Goal: Task Accomplishment & Management: Manage account settings

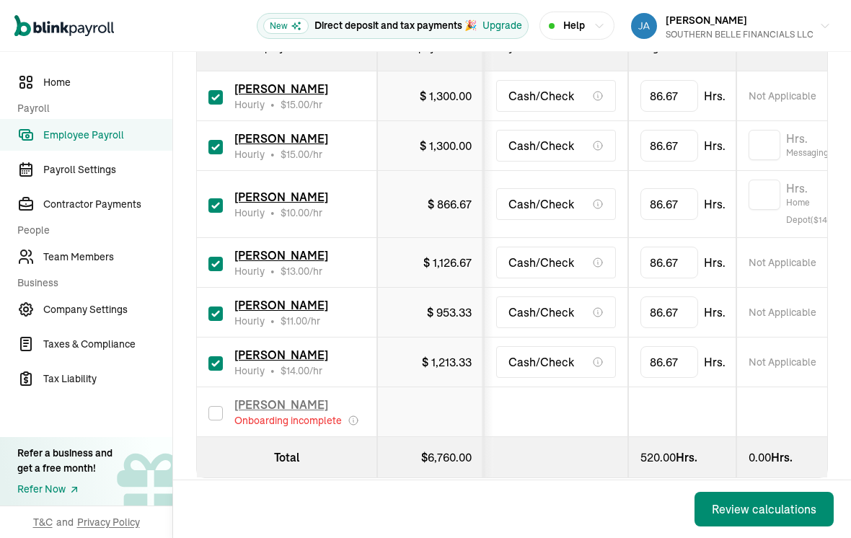
scroll to position [289, 0]
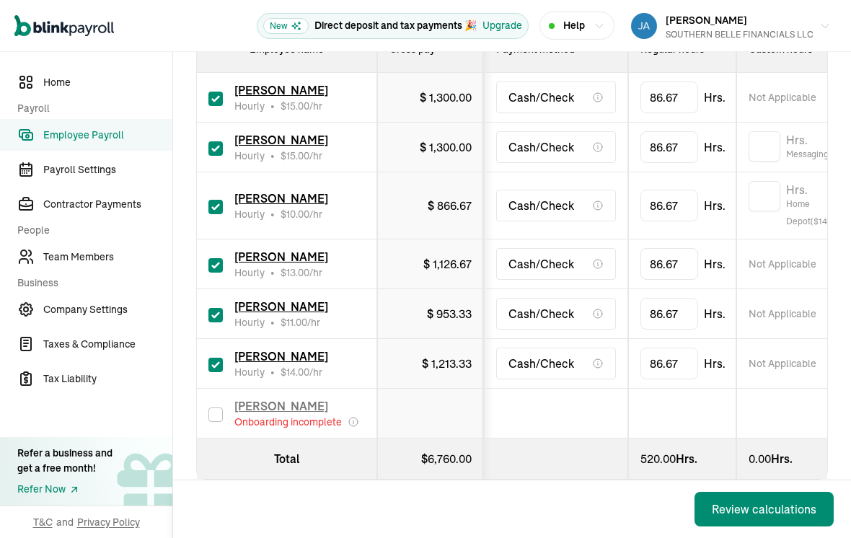
click at [208, 163] on td "[PERSON_NAME] Hourly • $ 15.00 /hr" at bounding box center [287, 148] width 180 height 50
click at [215, 154] on input "checkbox" at bounding box center [216, 148] width 14 height 14
checkbox input "false"
type input "0.00"
click at [102, 266] on link "Team Members" at bounding box center [86, 257] width 172 height 32
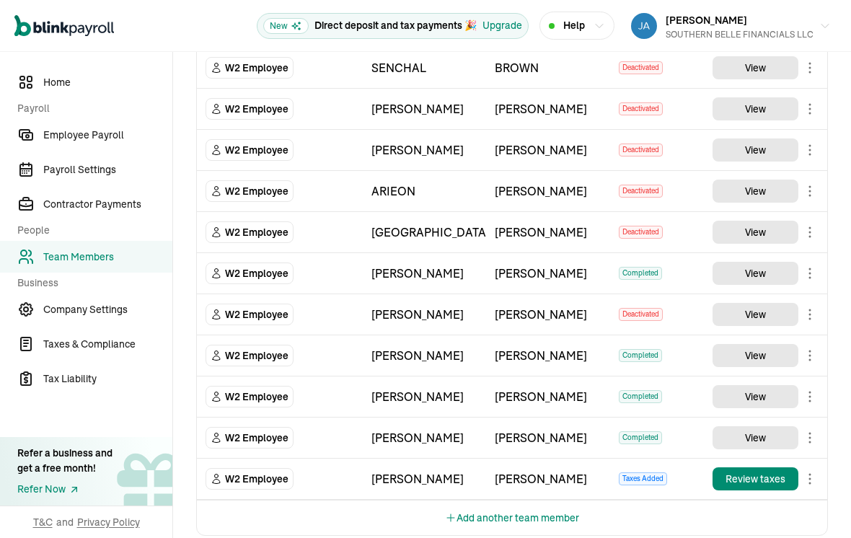
scroll to position [644, 0]
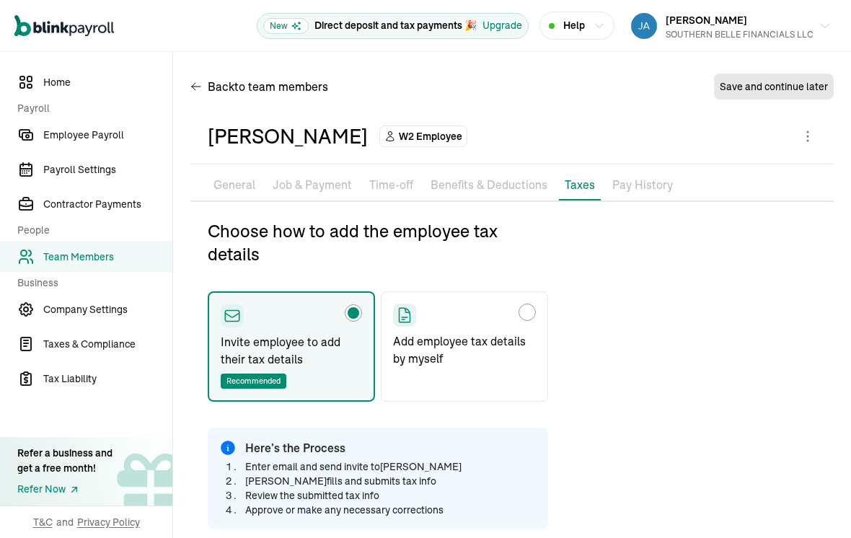
type input "[EMAIL_ADDRESS][DOMAIN_NAME]"
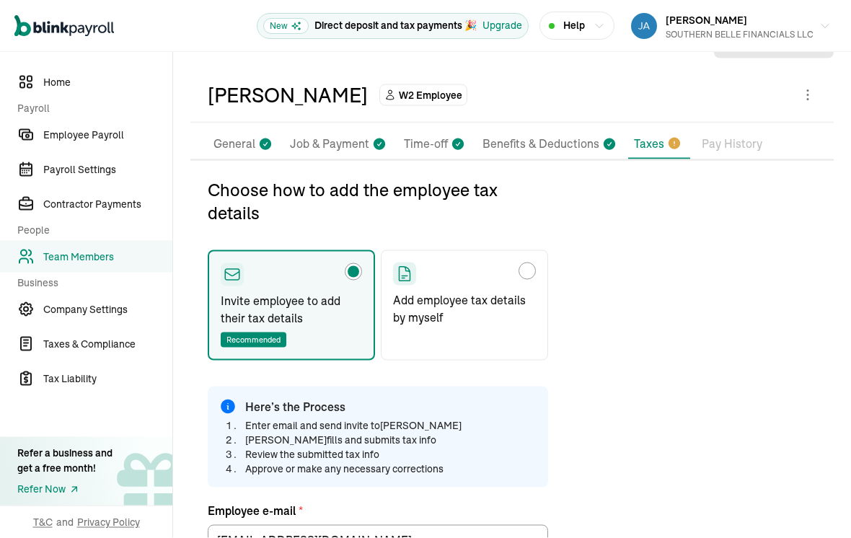
scroll to position [40, 0]
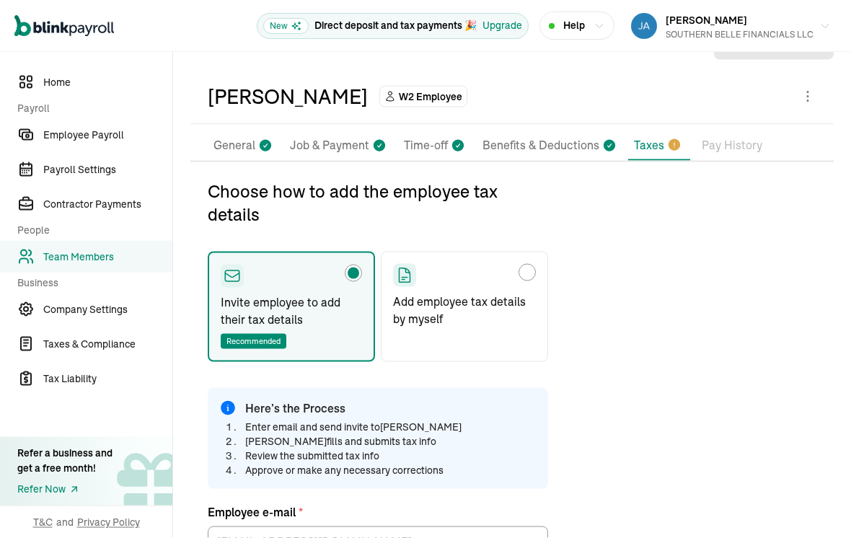
click at [669, 139] on icon at bounding box center [675, 145] width 12 height 12
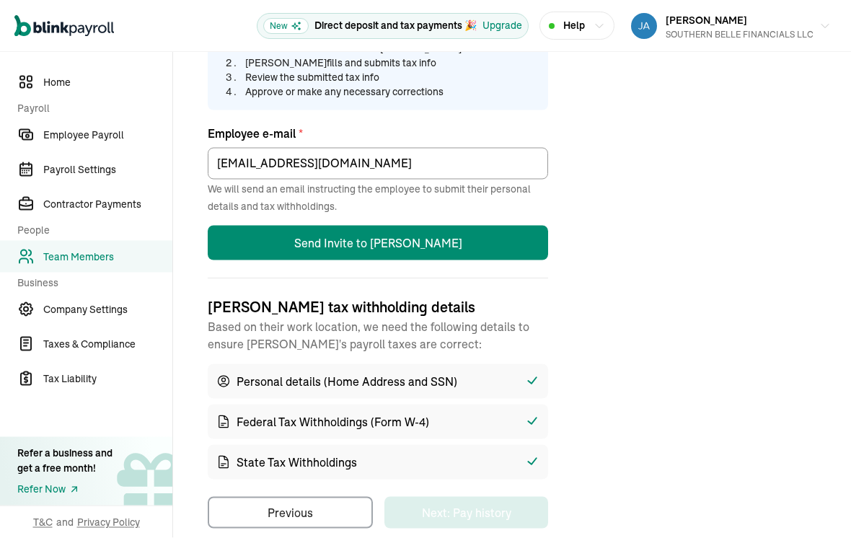
scroll to position [418, 0]
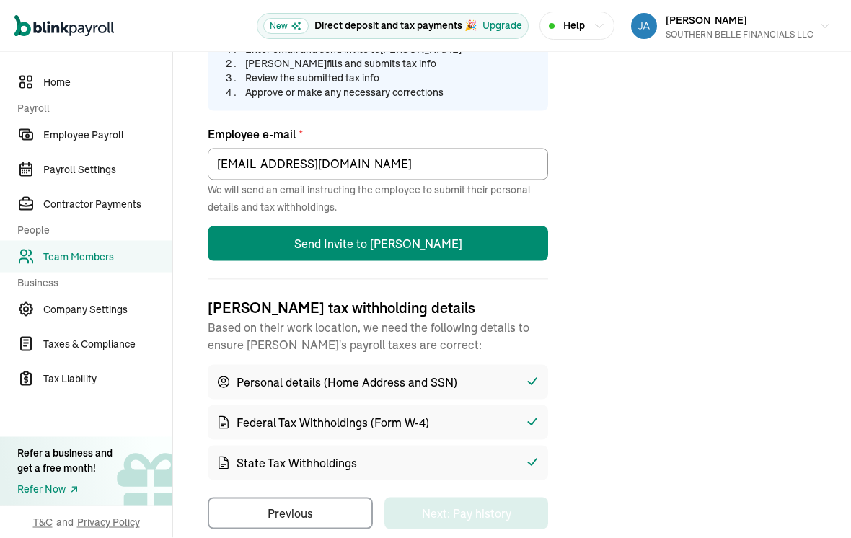
click at [418, 446] on div "State Tax Withholdings" at bounding box center [378, 463] width 341 height 35
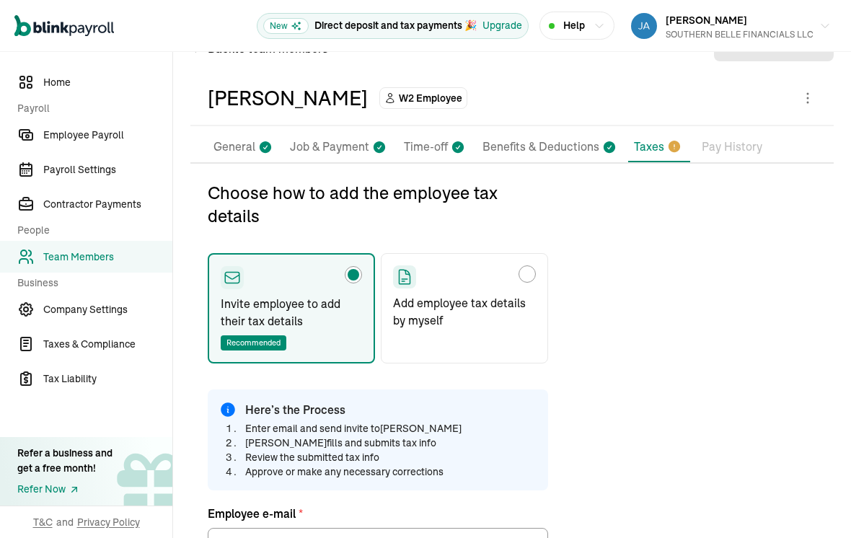
scroll to position [35, 0]
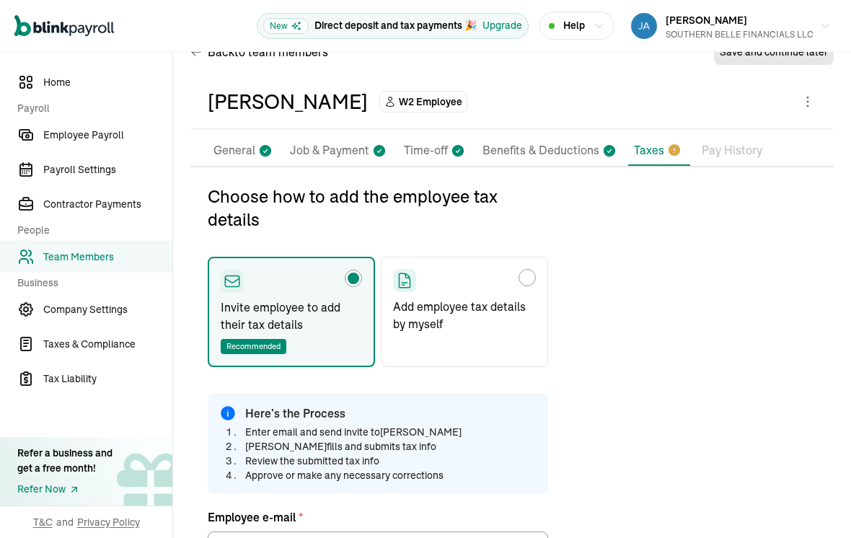
click at [658, 141] on p "Taxes" at bounding box center [649, 149] width 30 height 17
click at [657, 141] on li "Taxes" at bounding box center [659, 151] width 62 height 30
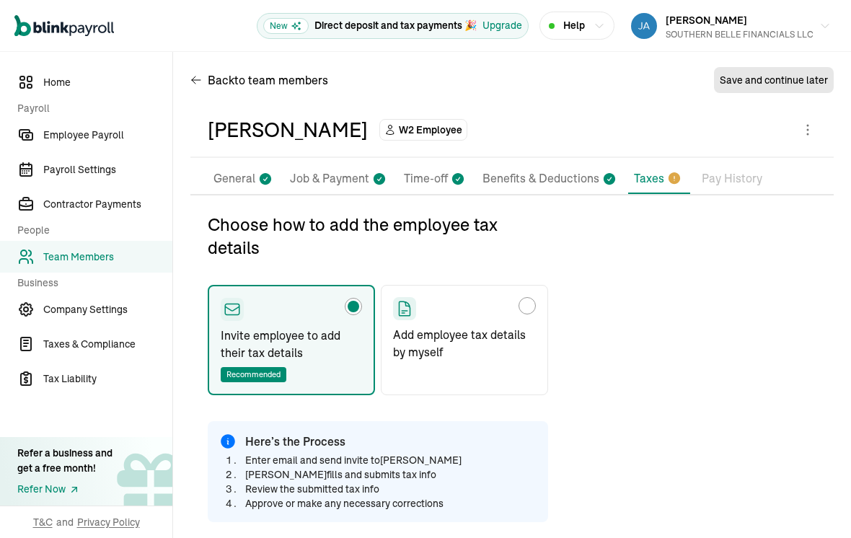
scroll to position [6, 0]
click at [498, 326] on p "Add employee tax details by myself" at bounding box center [464, 343] width 143 height 35
click at [404, 308] on input "Add employee tax details by myself" at bounding box center [399, 303] width 12 height 12
radio input "true"
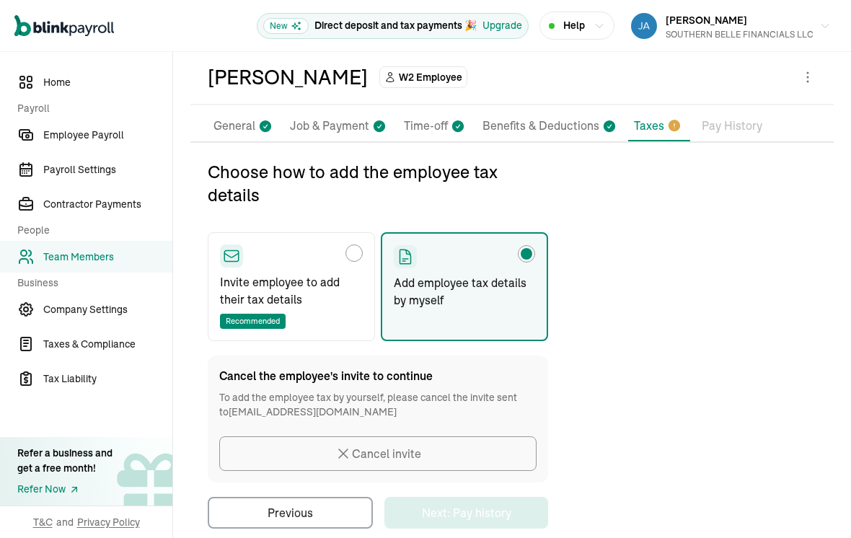
scroll to position [58, 0]
click at [651, 118] on p "Taxes" at bounding box center [649, 126] width 30 height 17
click at [350, 245] on div "Choose how to add the employee tax details" at bounding box center [291, 256] width 143 height 23
click at [231, 245] on input "Invite employee to add their tax details Recommended" at bounding box center [225, 251] width 12 height 12
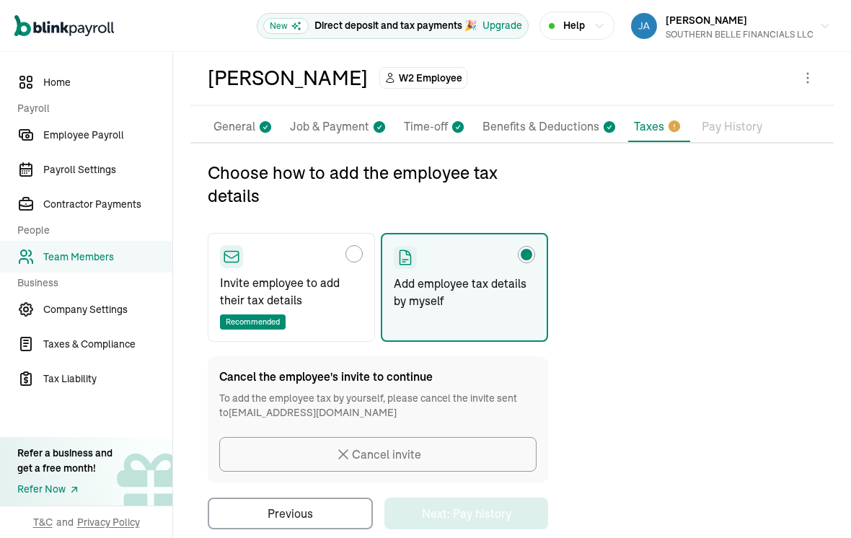
radio input "true"
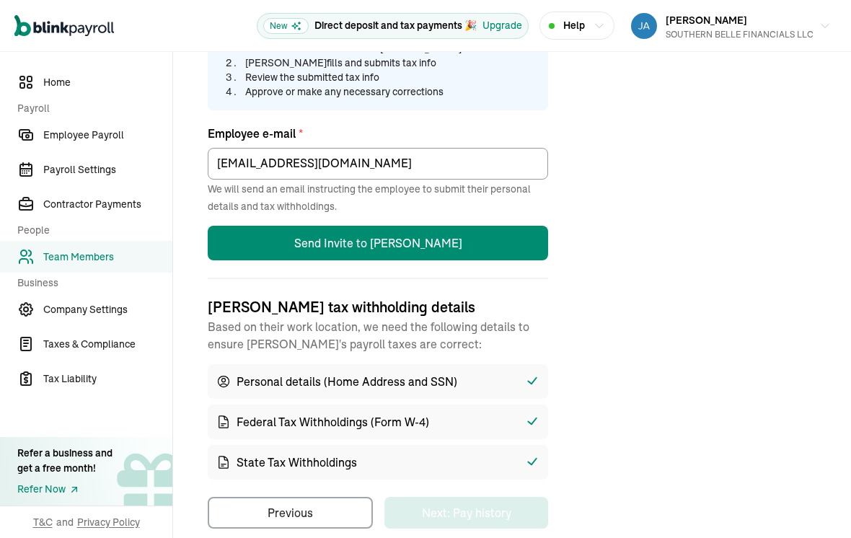
scroll to position [418, 0]
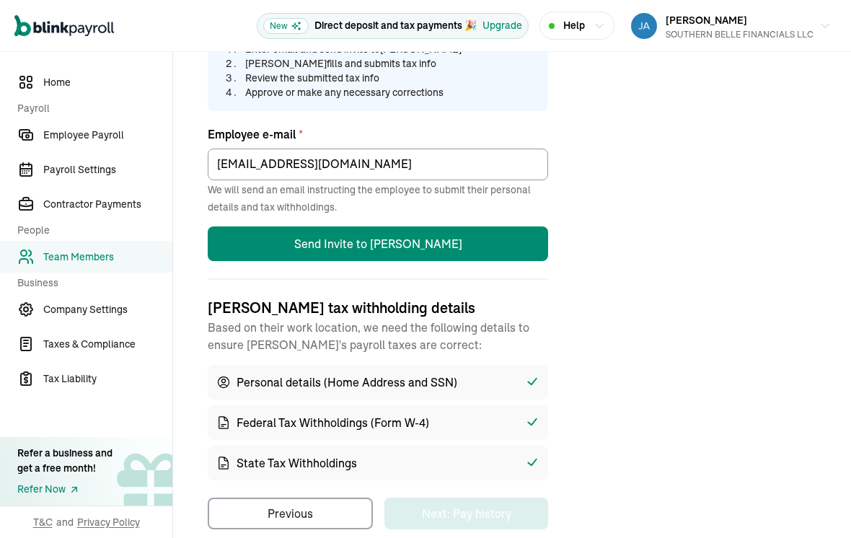
click at [538, 340] on div "[PERSON_NAME] tax withholding details Based on their work location, we need the…" at bounding box center [378, 388] width 341 height 183
click at [522, 406] on div "Federal Tax Withholdings (Form W-4)" at bounding box center [378, 423] width 341 height 35
click at [499, 469] on div "Choose how to add the employee tax details Invite employee to add their tax det…" at bounding box center [378, 166] width 341 height 728
click at [493, 227] on button "Send Invite to [PERSON_NAME]" at bounding box center [378, 244] width 341 height 35
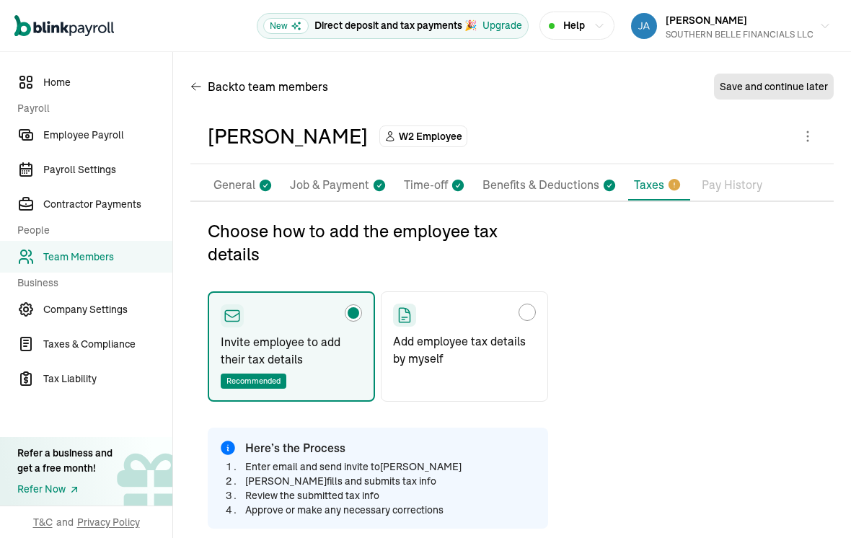
scroll to position [0, 0]
click at [683, 170] on li "Taxes" at bounding box center [659, 185] width 62 height 30
click at [688, 170] on ul "Pay Stubs General Job & Payment Time-off Benefits & Deductions Documents Taxes …" at bounding box center [512, 185] width 644 height 30
click at [683, 170] on li "Taxes" at bounding box center [659, 185] width 62 height 30
click at [478, 347] on label "Add employee tax details by myself" at bounding box center [464, 346] width 167 height 110
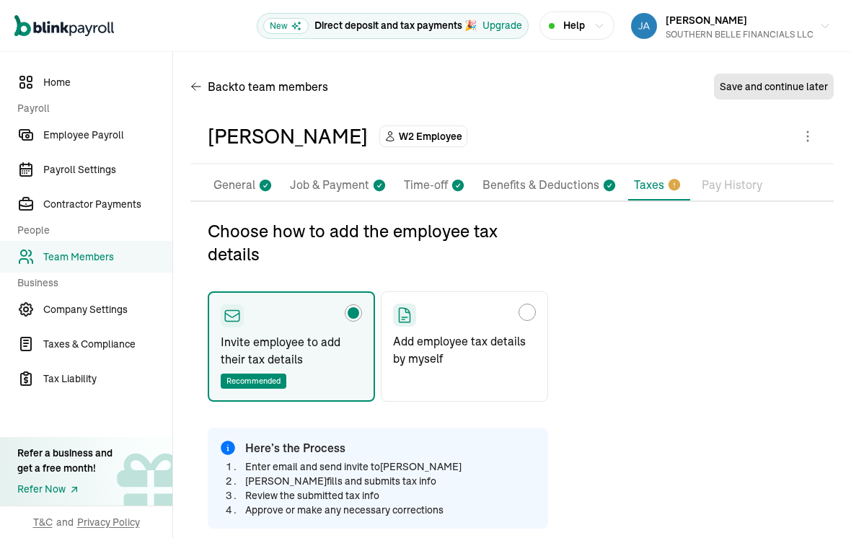
click at [404, 315] on input "Add employee tax details by myself" at bounding box center [399, 309] width 12 height 12
radio input "true"
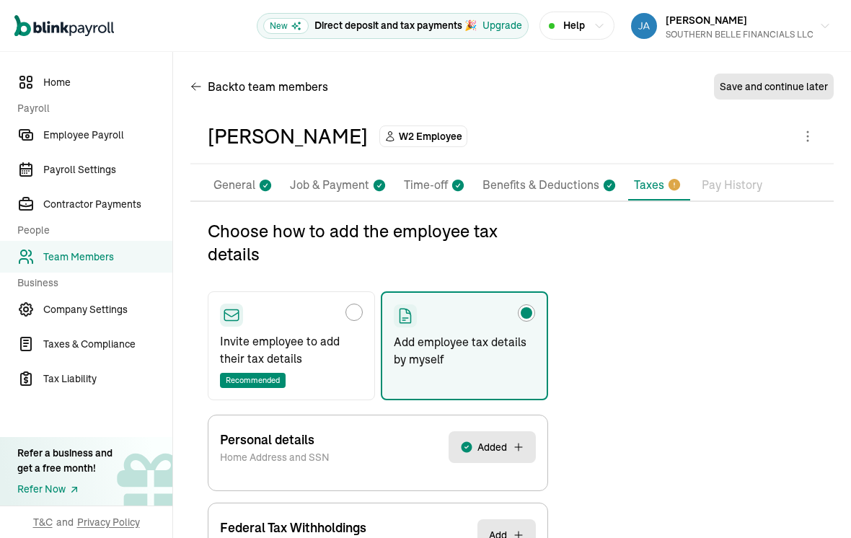
scroll to position [69, 0]
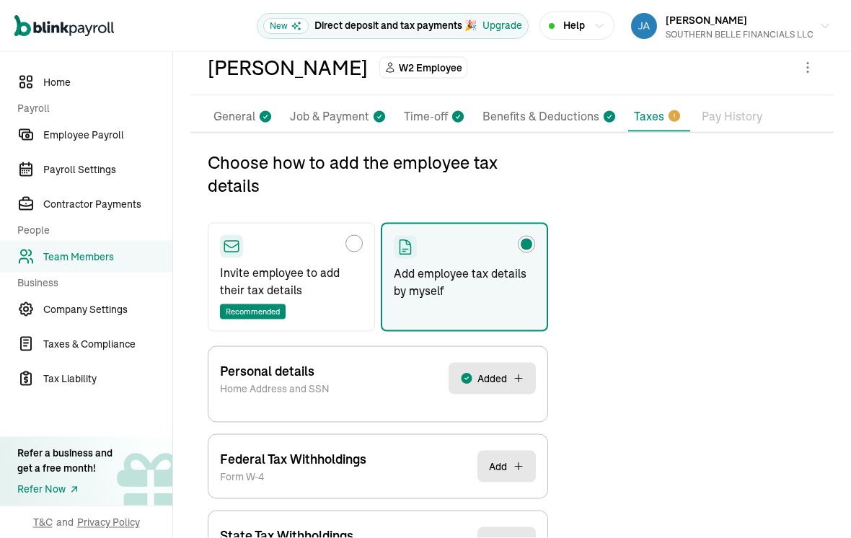
click at [502, 347] on div "Personal details Home Address and SSN Added" at bounding box center [378, 378] width 316 height 63
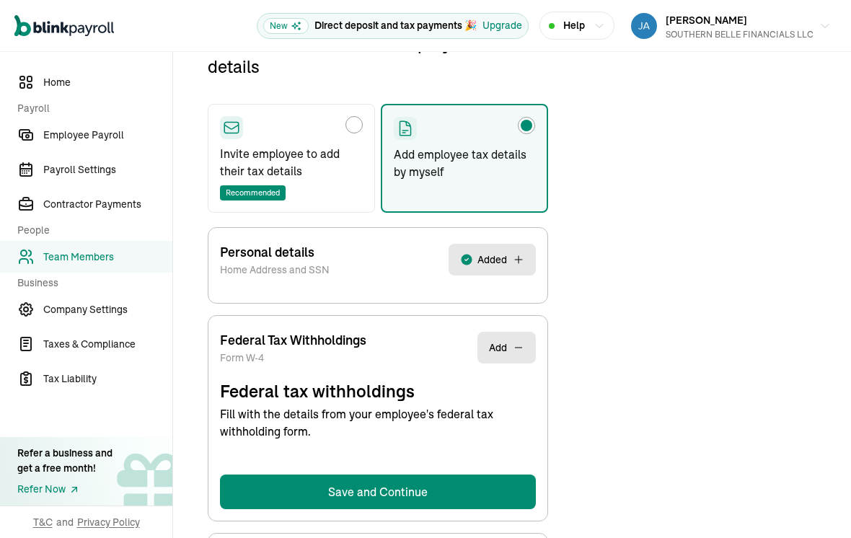
scroll to position [170, 0]
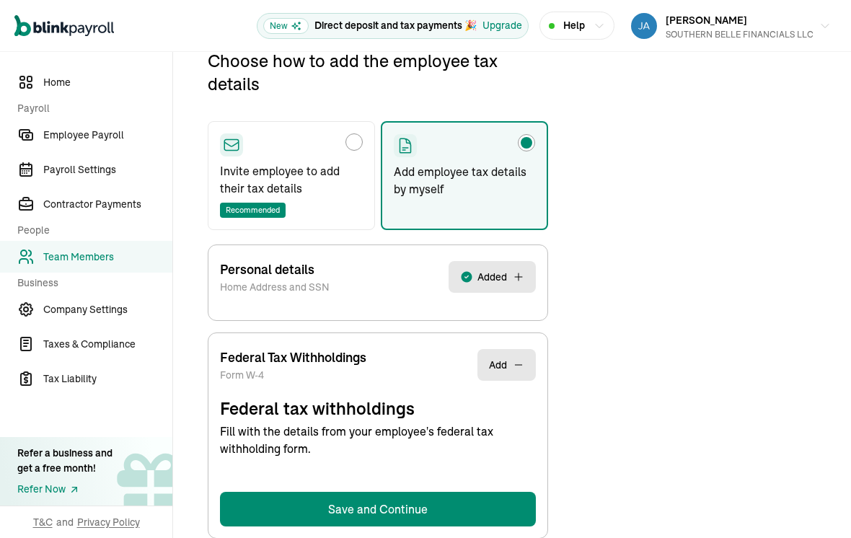
click at [296, 162] on p "Invite employee to add their tax details" at bounding box center [291, 179] width 143 height 35
click at [231, 144] on input "Invite employee to add their tax details Recommended" at bounding box center [225, 139] width 12 height 12
radio input "true"
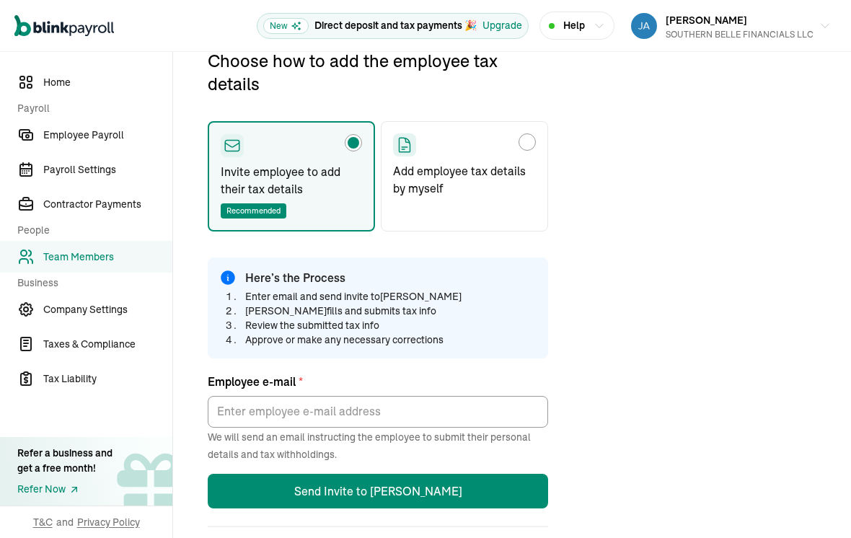
type input "[EMAIL_ADDRESS][DOMAIN_NAME]"
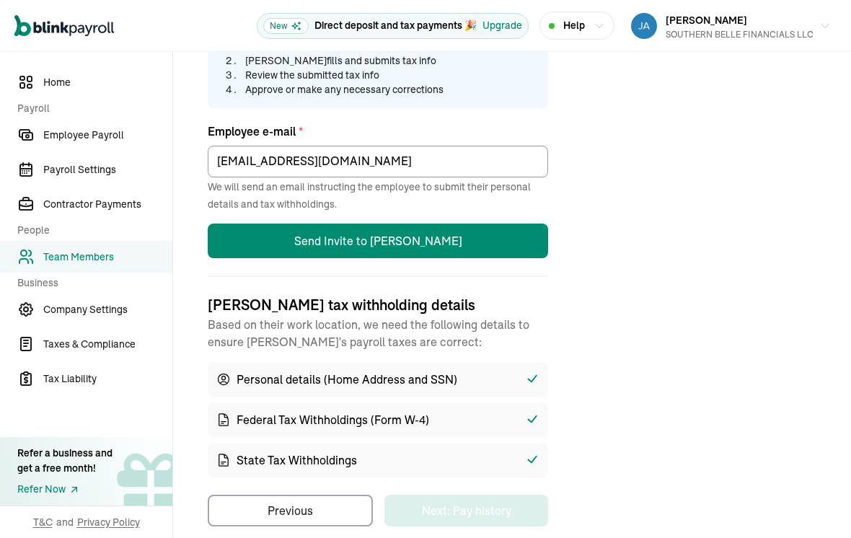
scroll to position [418, 0]
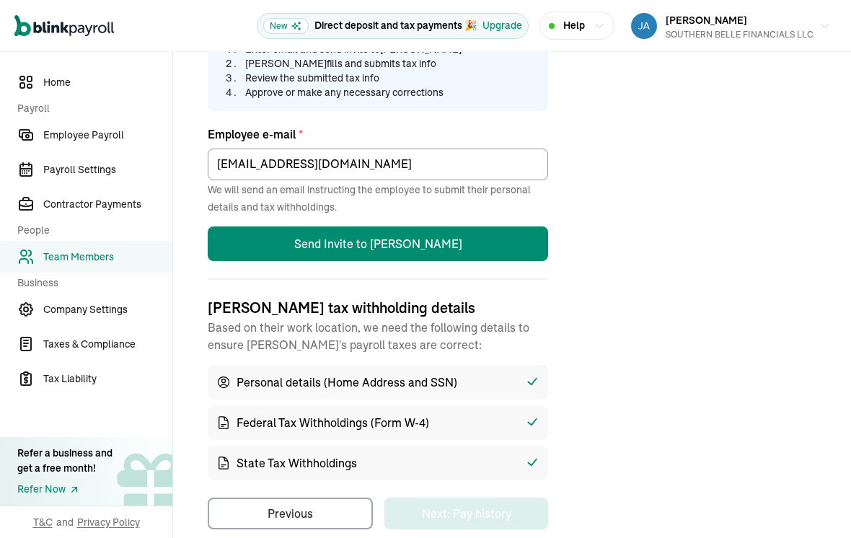
click at [439, 227] on button "Send Invite to [PERSON_NAME]" at bounding box center [378, 244] width 341 height 35
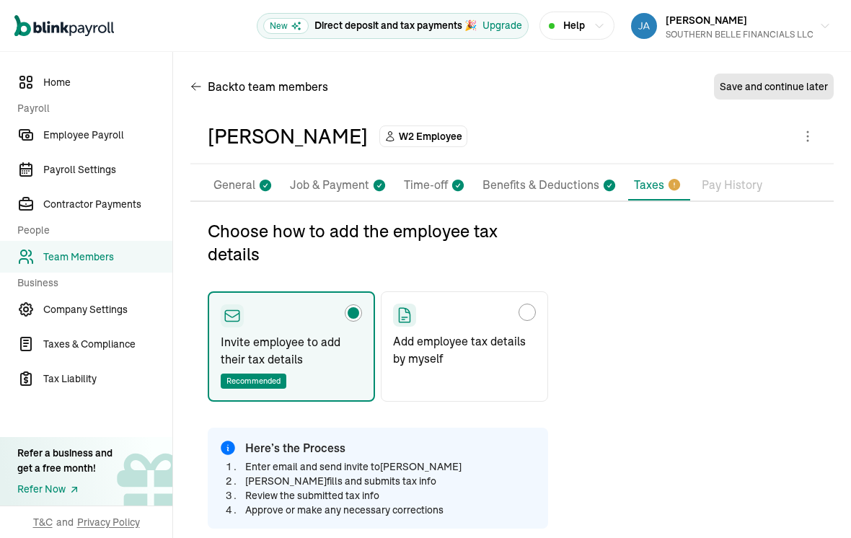
scroll to position [0, 0]
click at [527, 307] on div "Choose how to add the employee tax details" at bounding box center [528, 313] width 12 height 12
click at [404, 303] on input "Add employee tax details by myself" at bounding box center [399, 309] width 12 height 12
radio input "true"
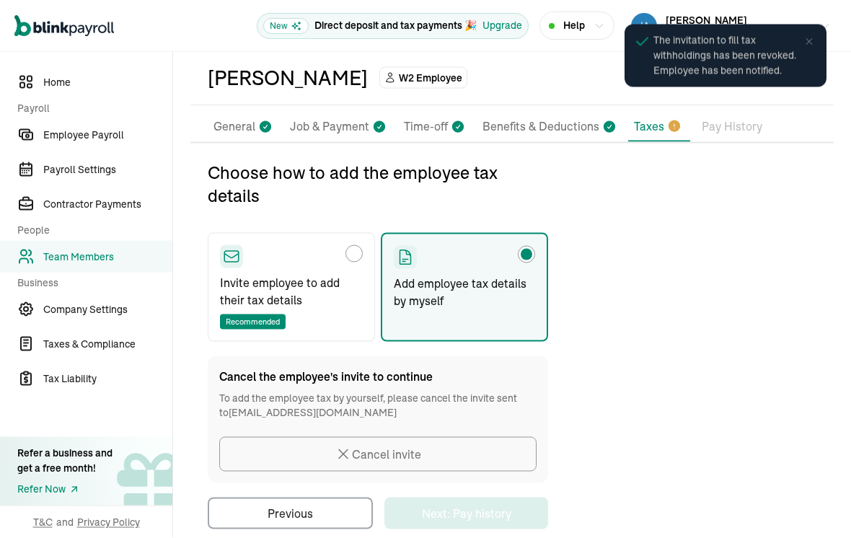
scroll to position [22, 0]
radio input "true"
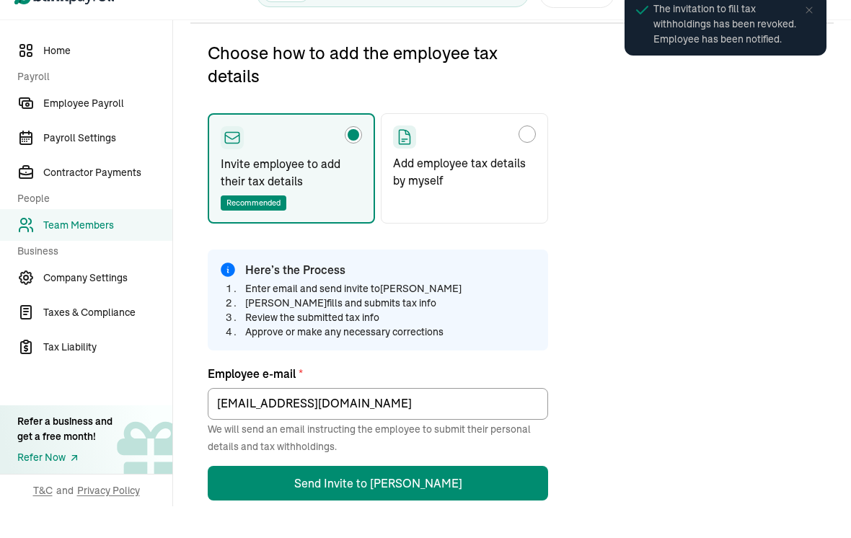
scroll to position [170, 0]
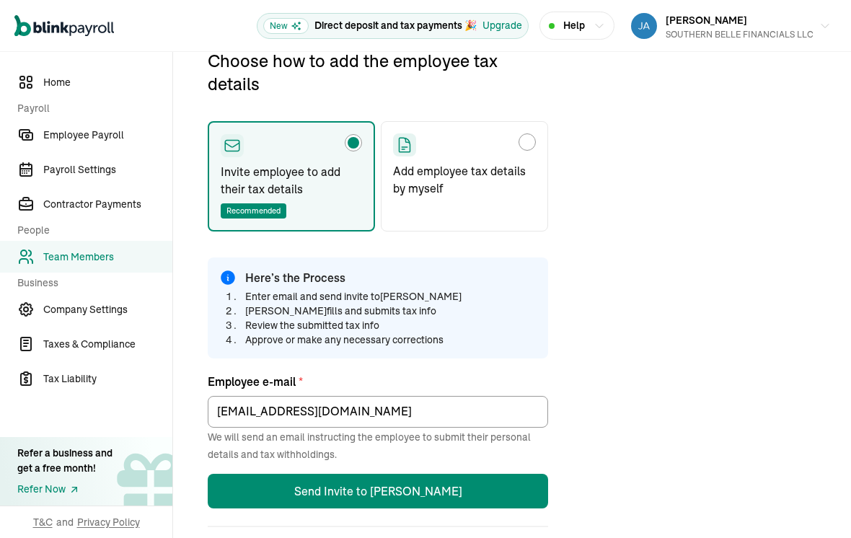
click at [525, 138] on label "Add employee tax details by myself" at bounding box center [464, 176] width 167 height 110
click at [404, 138] on input "Add employee tax details by myself" at bounding box center [399, 139] width 12 height 12
radio input "true"
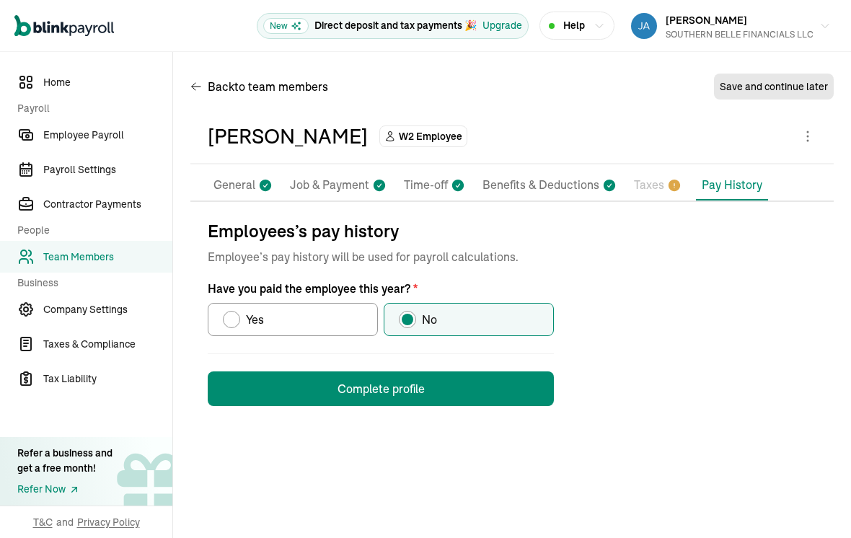
scroll to position [0, 0]
click at [418, 372] on button "Complete profile" at bounding box center [381, 389] width 346 height 35
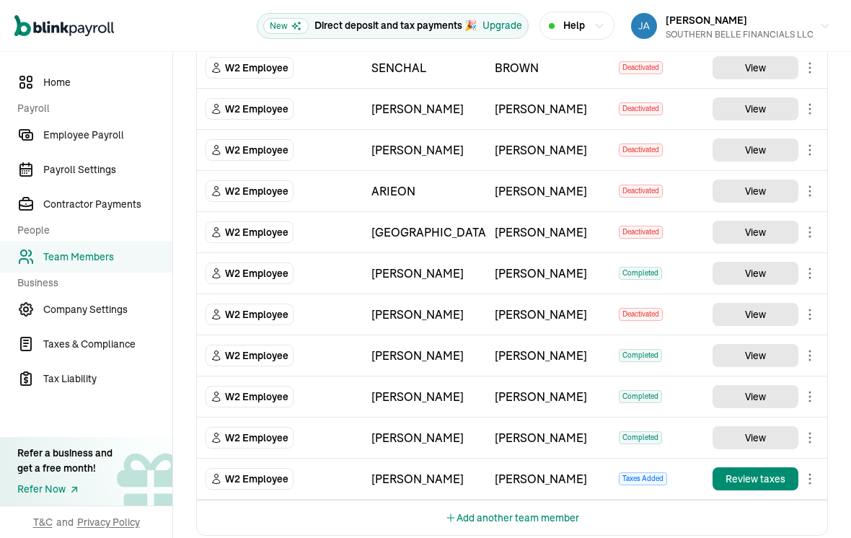
scroll to position [644, 0]
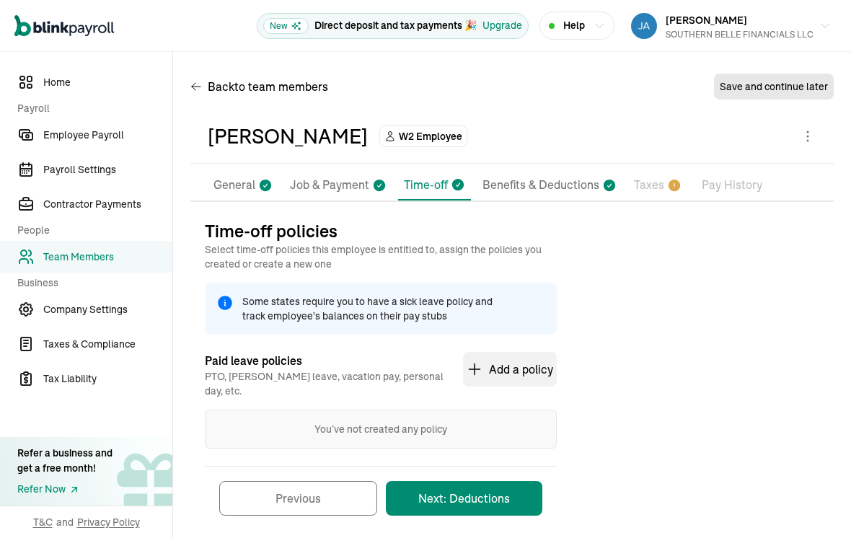
click at [646, 176] on p "Taxes" at bounding box center [649, 185] width 30 height 19
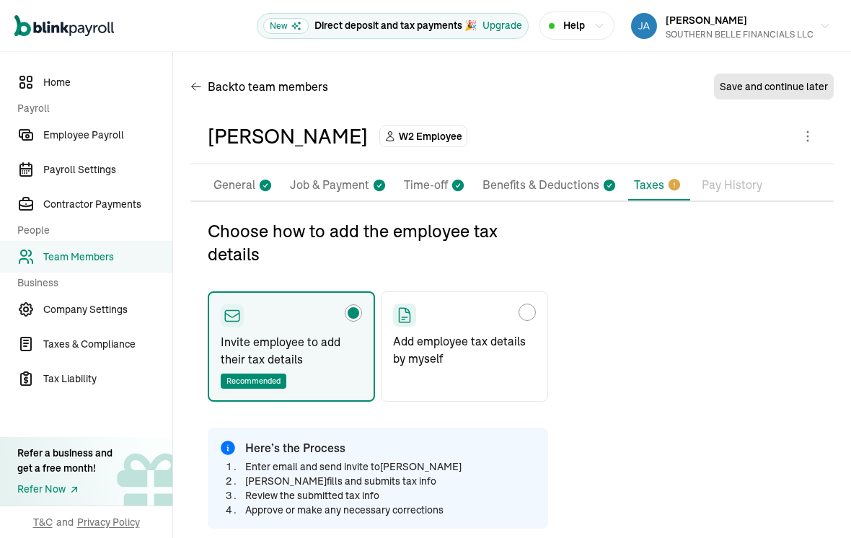
type input "[EMAIL_ADDRESS][DOMAIN_NAME]"
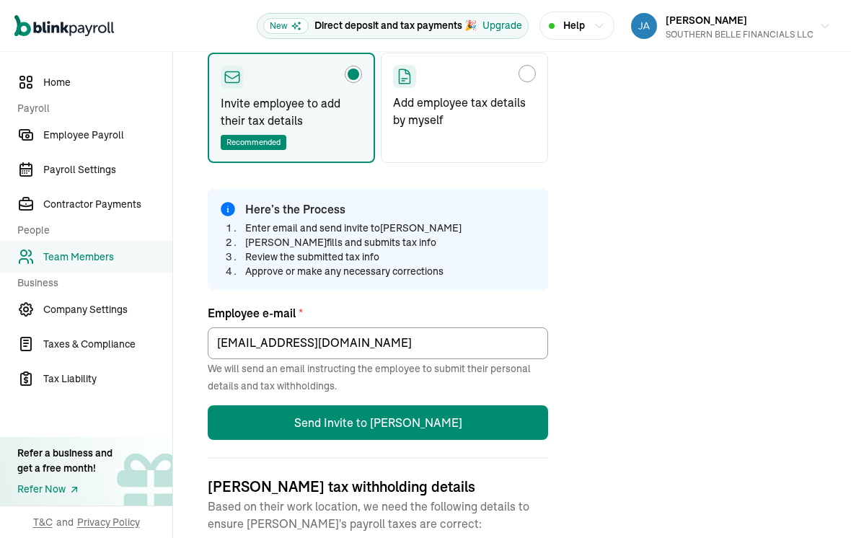
click at [512, 97] on p "Add employee tax details by myself" at bounding box center [464, 111] width 143 height 35
click at [404, 76] on input "Add employee tax details by myself" at bounding box center [399, 70] width 12 height 12
radio input "true"
select select "M"
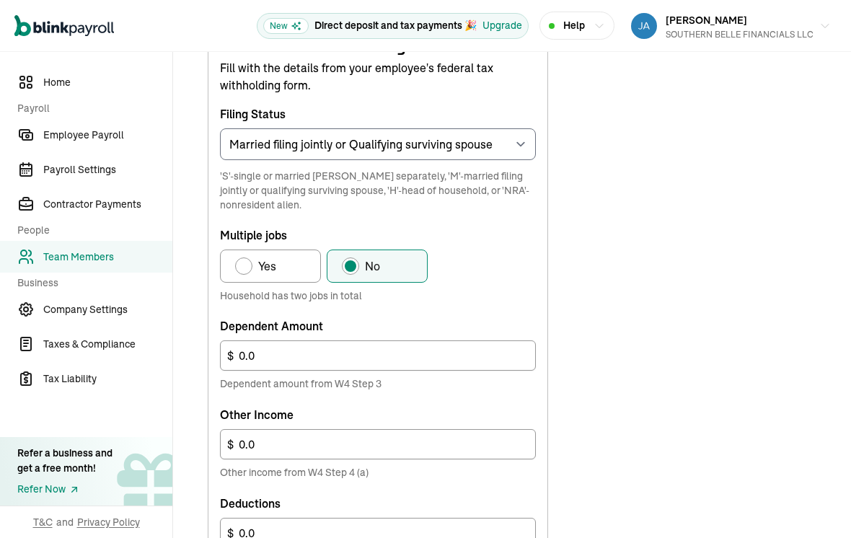
scroll to position [534, 0]
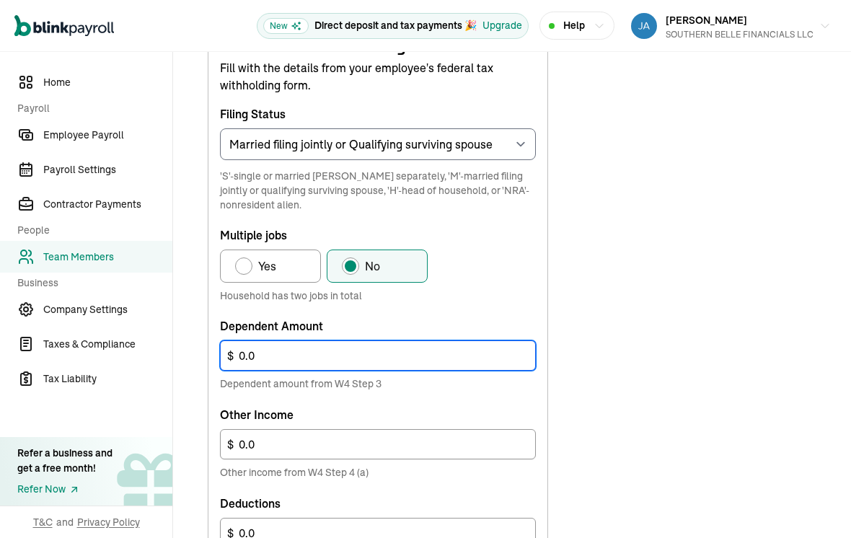
click at [470, 341] on input "0.0" at bounding box center [378, 356] width 316 height 30
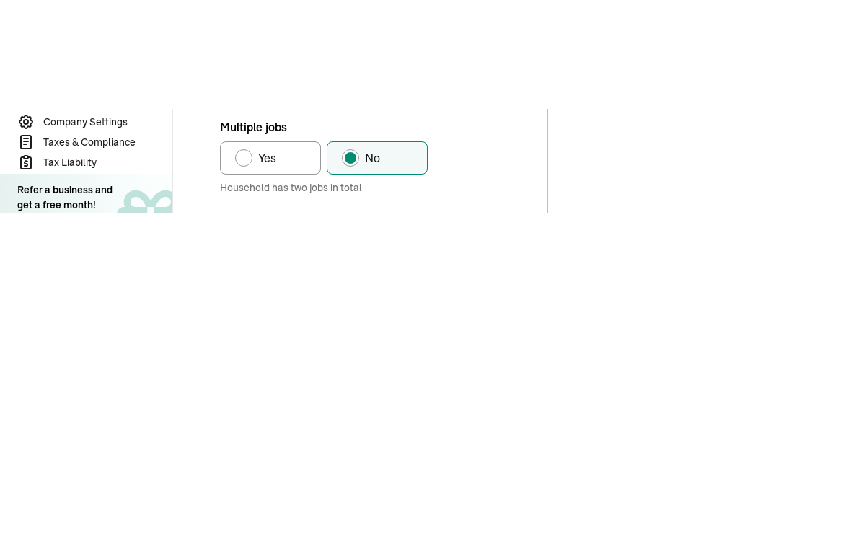
type input "0"
click at [343, 429] on input "0.0" at bounding box center [378, 444] width 316 height 30
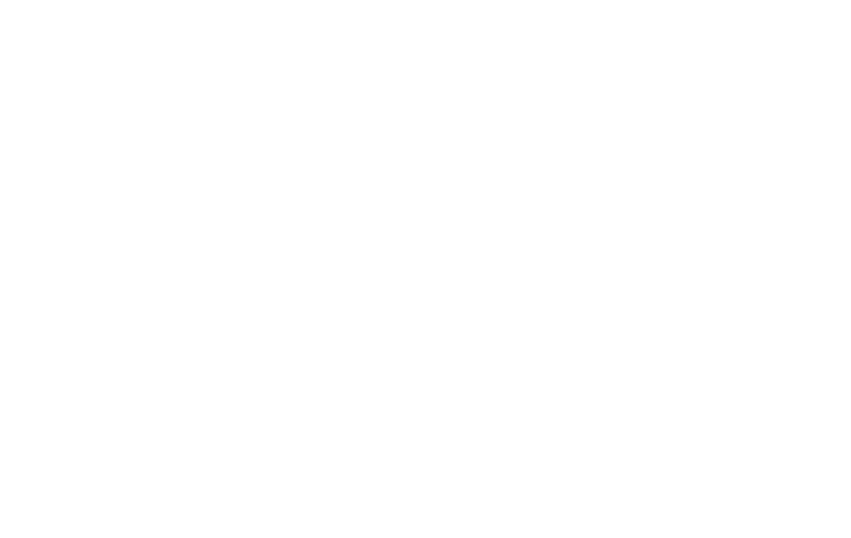
type input "0"
click at [405, 518] on input "0.0" at bounding box center [378, 533] width 316 height 30
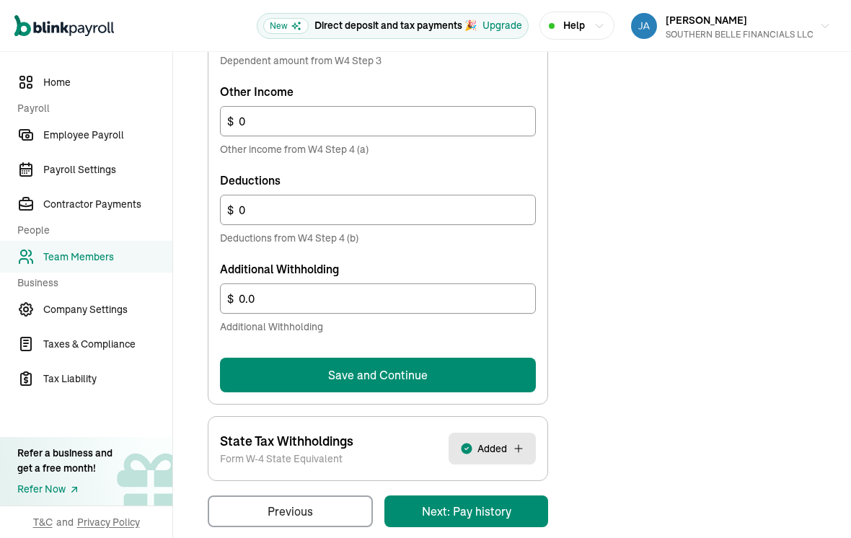
scroll to position [856, 0]
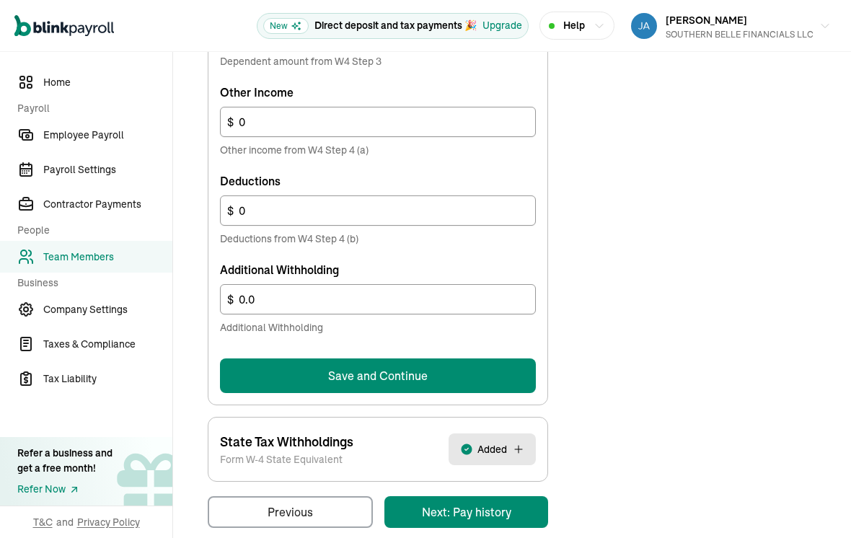
type input "0"
click at [406, 382] on button "Save and Continue" at bounding box center [378, 376] width 316 height 35
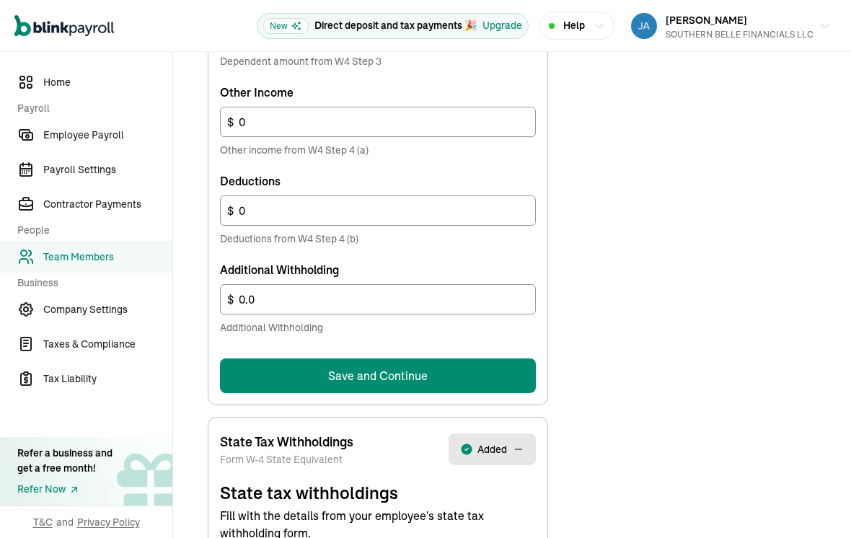
scroll to position [856, 0]
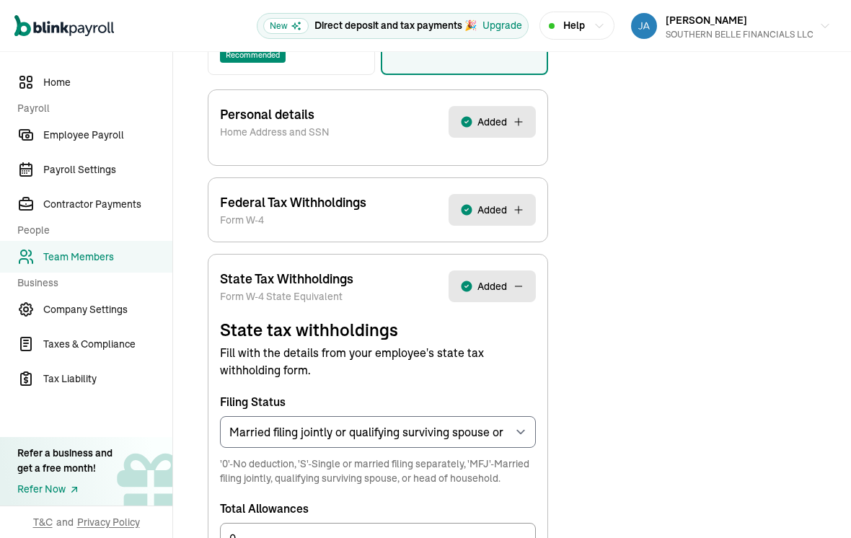
click at [354, 385] on form "State tax withholdings Fill with the details from your employee's state tax wit…" at bounding box center [378, 518] width 316 height 401
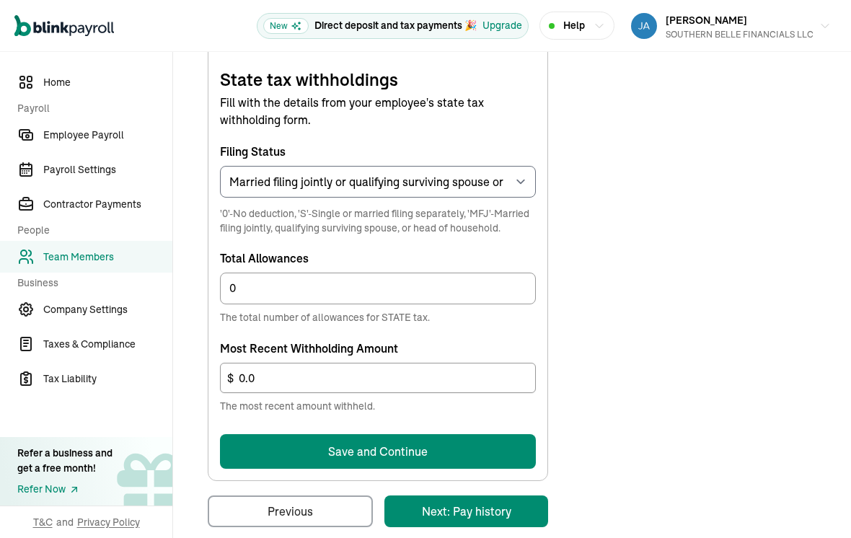
scroll to position [575, 0]
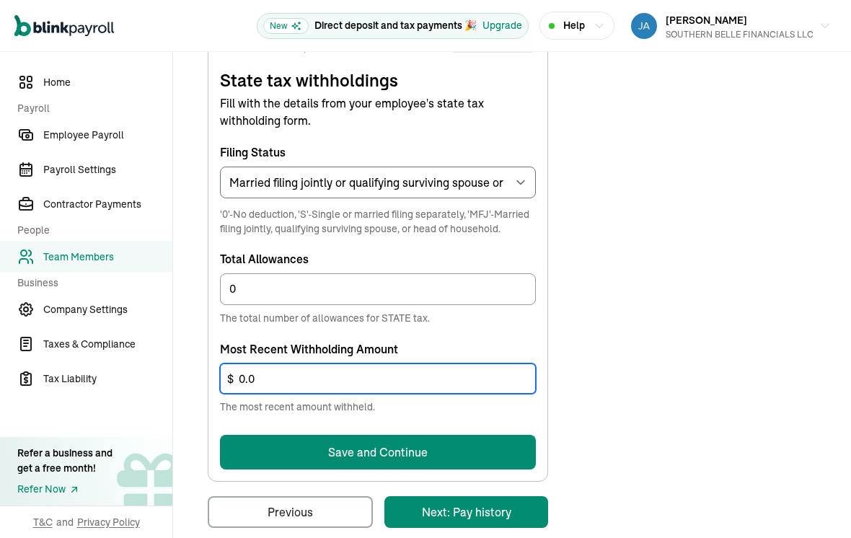
click at [432, 391] on input "0.0" at bounding box center [378, 379] width 316 height 30
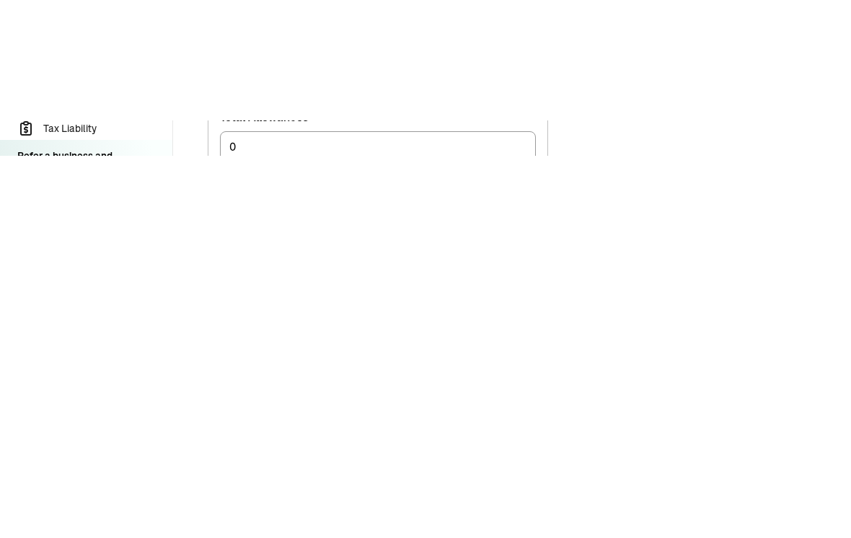
type input "0"
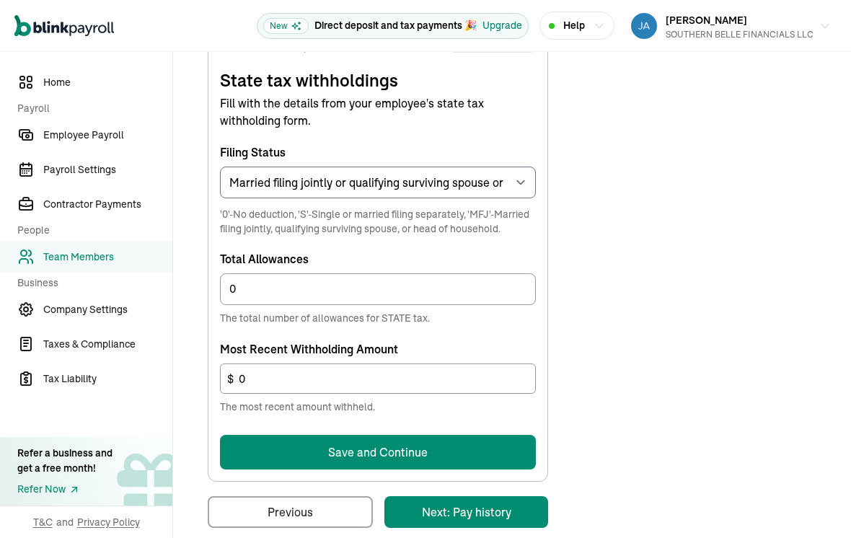
click at [415, 207] on span "'0'-No deduction, 'S'-Single or married filing separately, 'MFJ'-Married filing…" at bounding box center [378, 221] width 316 height 29
click at [463, 435] on button "Save and Continue" at bounding box center [378, 452] width 316 height 35
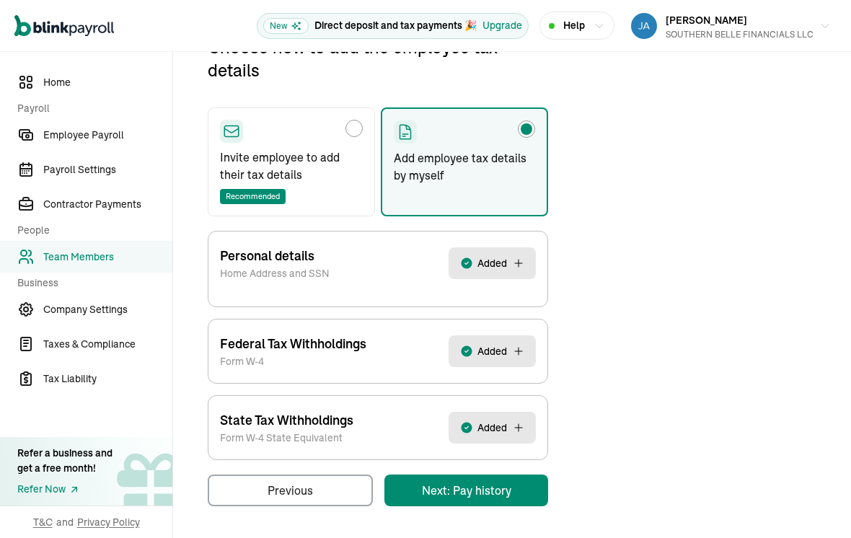
scroll to position [575, 0]
click at [504, 509] on div "Open main menu New Direct deposit and tax payments 🎉 Upgrade Help [PERSON_NAME]…" at bounding box center [425, 269] width 851 height 538
click at [489, 504] on div "Open main menu New Direct deposit and tax payments 🎉 Upgrade Help [PERSON_NAME]…" at bounding box center [425, 269] width 851 height 538
click at [465, 507] on div "Open main menu New Direct deposit and tax payments 🎉 Upgrade Help [PERSON_NAME]…" at bounding box center [425, 269] width 851 height 538
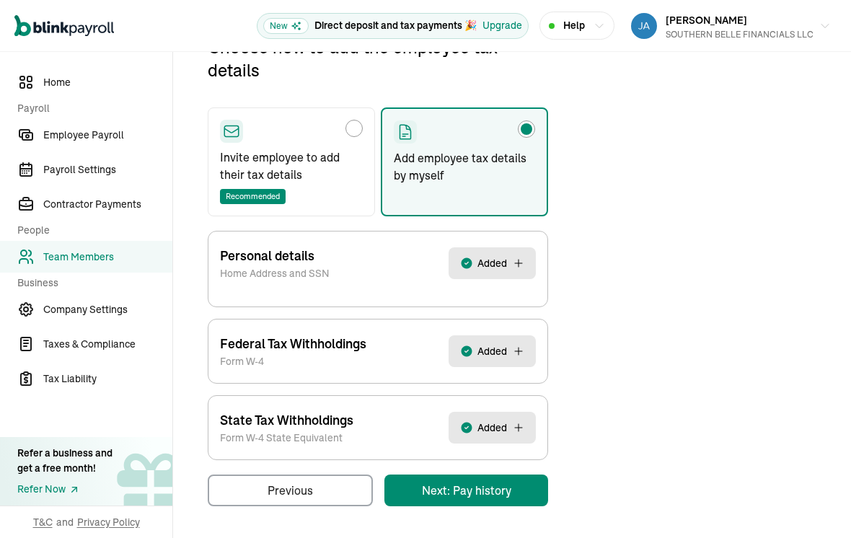
click at [486, 505] on div "Open main menu New Direct deposit and tax payments 🎉 Upgrade Help [PERSON_NAME]…" at bounding box center [425, 269] width 851 height 538
click at [472, 501] on div "Open main menu New Direct deposit and tax payments 🎉 Upgrade Help [PERSON_NAME]…" at bounding box center [425, 269] width 851 height 538
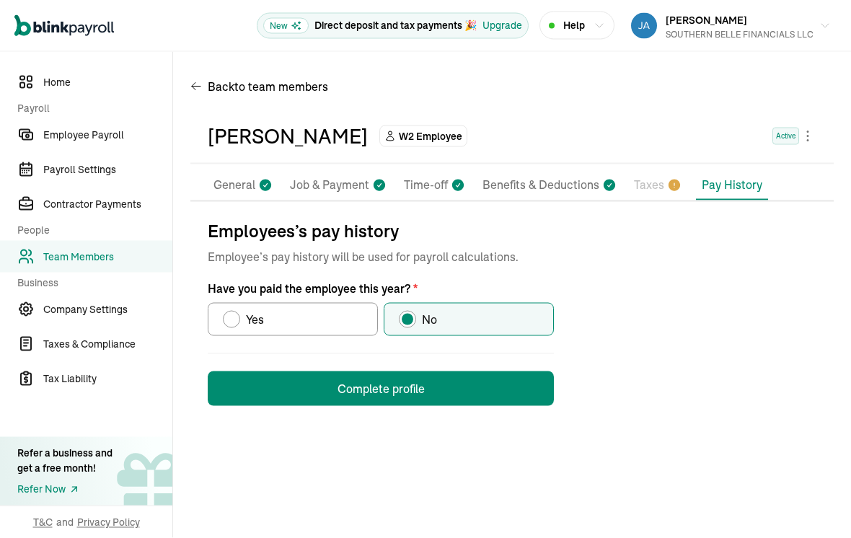
scroll to position [22, 0]
click at [434, 372] on button "Complete profile" at bounding box center [381, 389] width 346 height 35
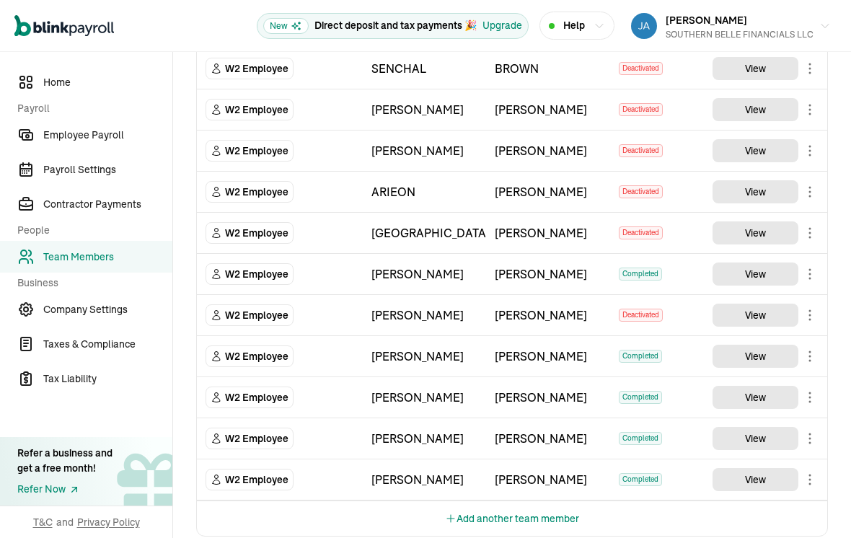
scroll to position [643, 0]
click at [104, 121] on link "Employee Payroll" at bounding box center [86, 135] width 172 height 32
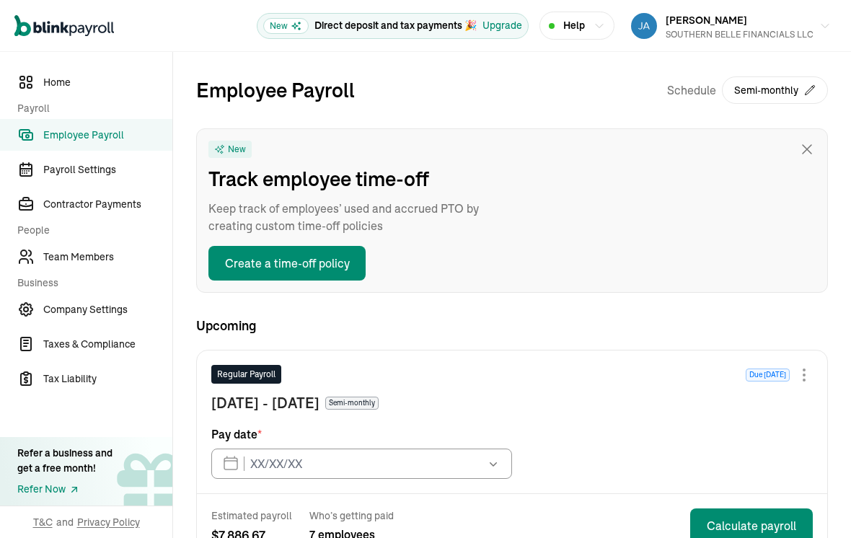
type input "[DATE]"
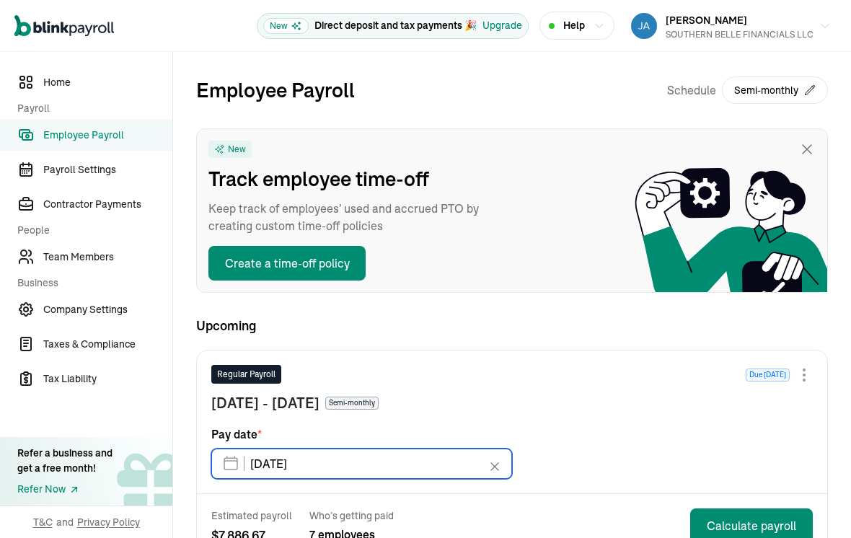
click at [426, 449] on input "[DATE]" at bounding box center [361, 464] width 301 height 30
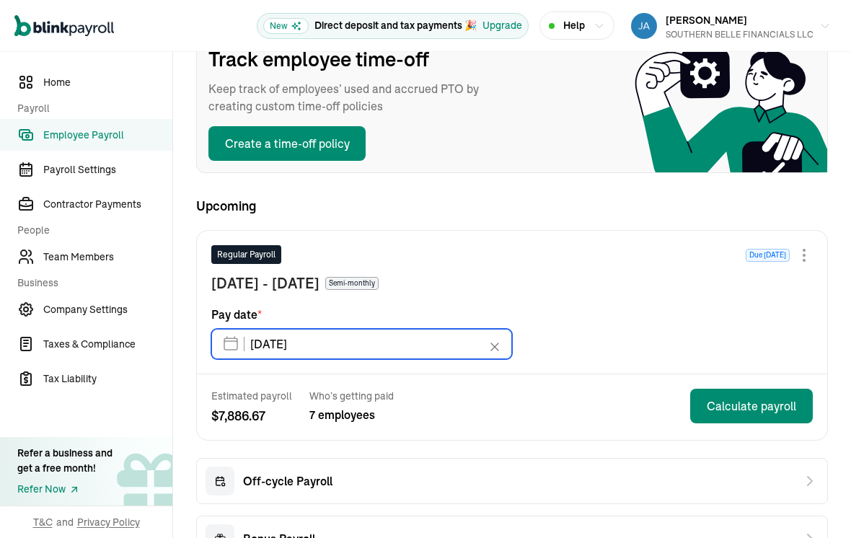
scroll to position [126, 0]
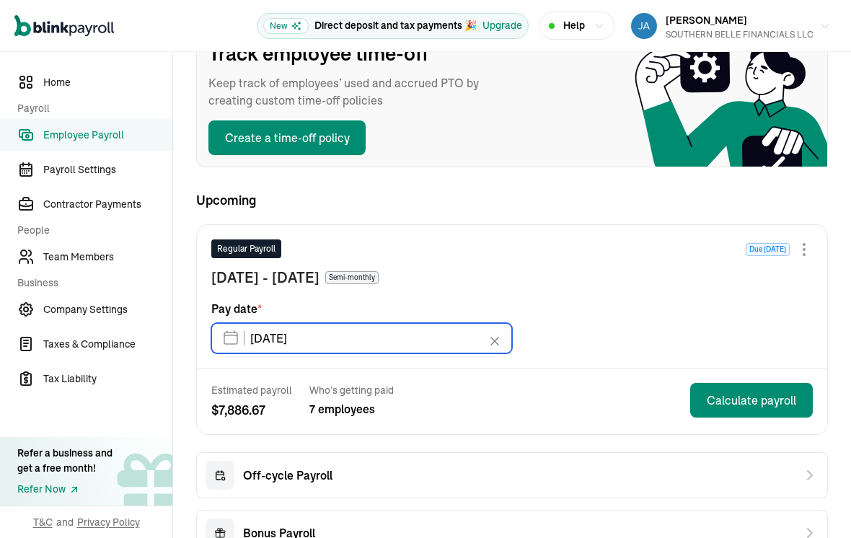
click at [433, 323] on input "[DATE]" at bounding box center [361, 338] width 301 height 30
click at [296, 325] on input "[DATE]" at bounding box center [361, 338] width 301 height 30
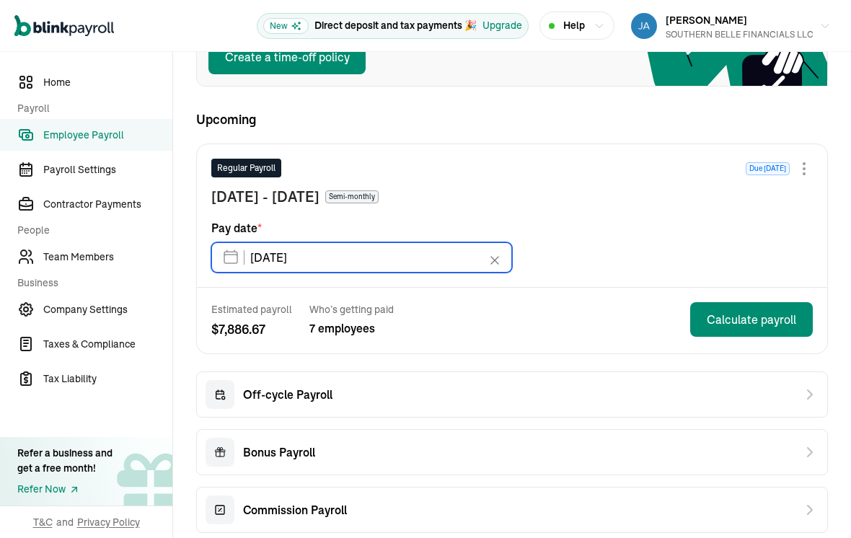
scroll to position [208, 0]
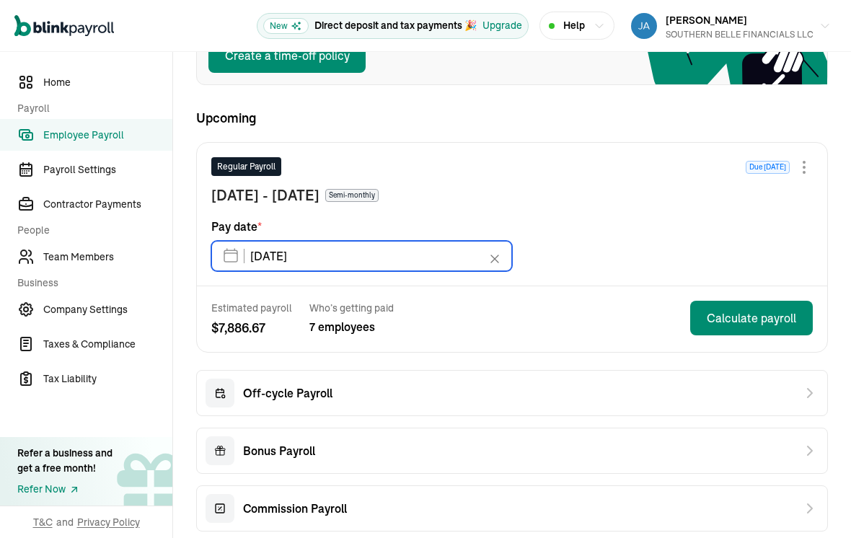
click at [474, 241] on input "[DATE]" at bounding box center [361, 256] width 301 height 30
click at [273, 241] on input "[DATE]" at bounding box center [361, 256] width 301 height 30
click at [237, 241] on input "[DATE]" at bounding box center [361, 256] width 301 height 30
click at [429, 243] on input "[DATE]" at bounding box center [361, 256] width 301 height 30
click at [496, 255] on icon at bounding box center [494, 258] width 7 height 7
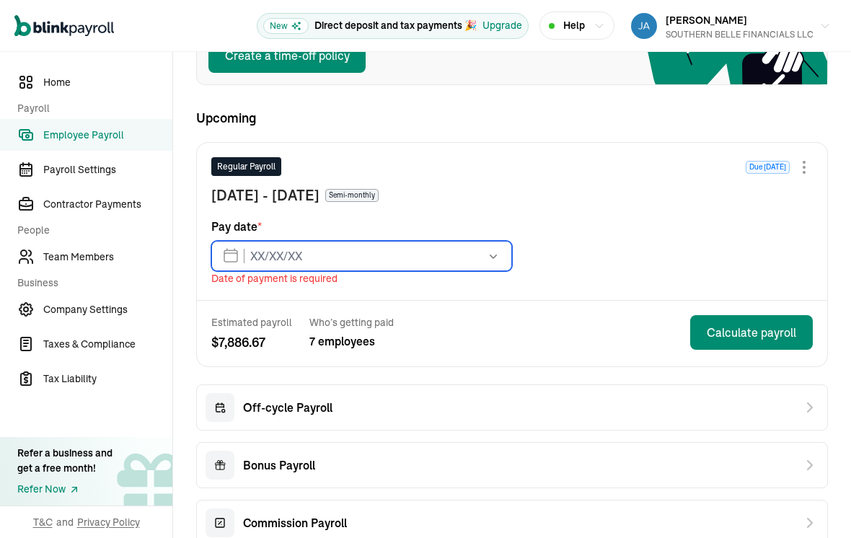
click at [294, 241] on input "text" at bounding box center [361, 256] width 301 height 30
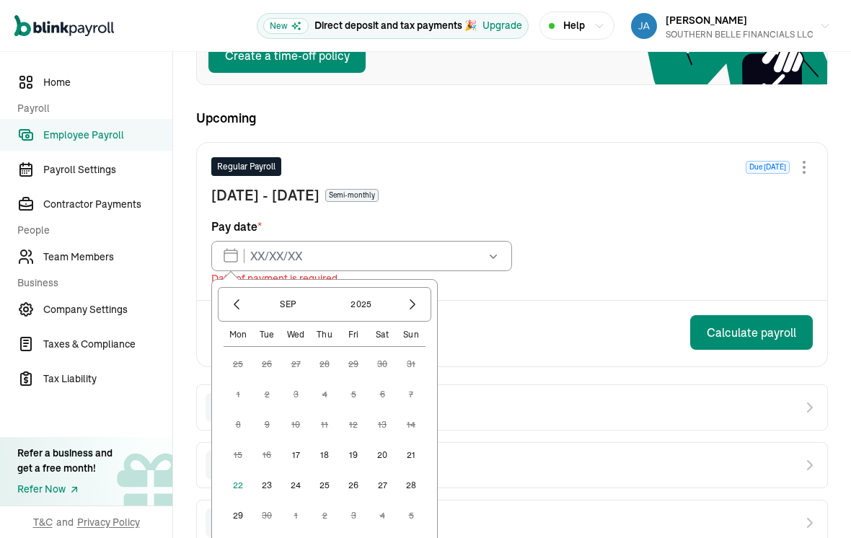
click at [382, 471] on button "27" at bounding box center [382, 485] width 29 height 29
type input "[DATE]"
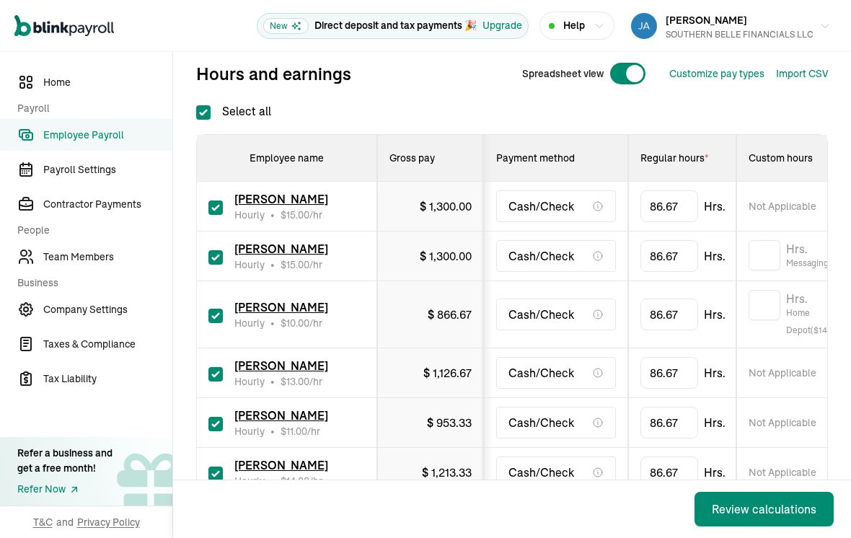
scroll to position [196, 0]
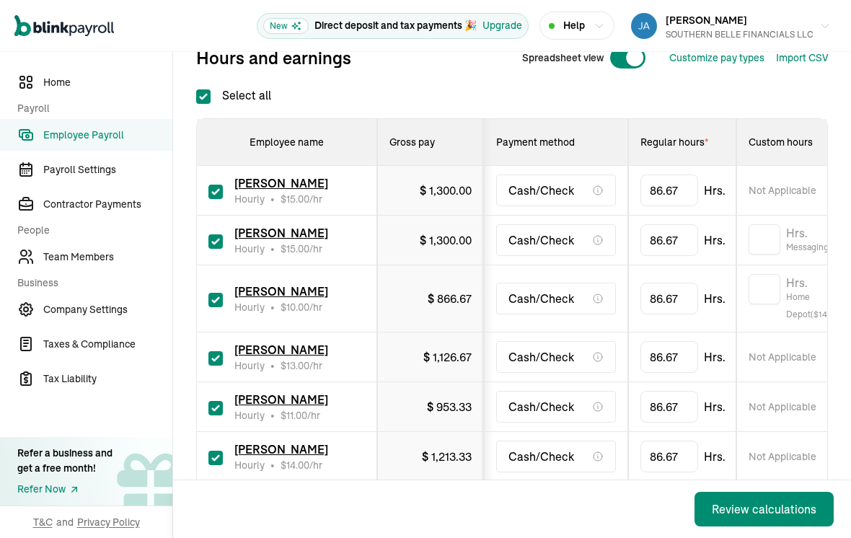
click at [211, 234] on input "checkbox" at bounding box center [216, 241] width 14 height 14
checkbox input "false"
type input "0.00"
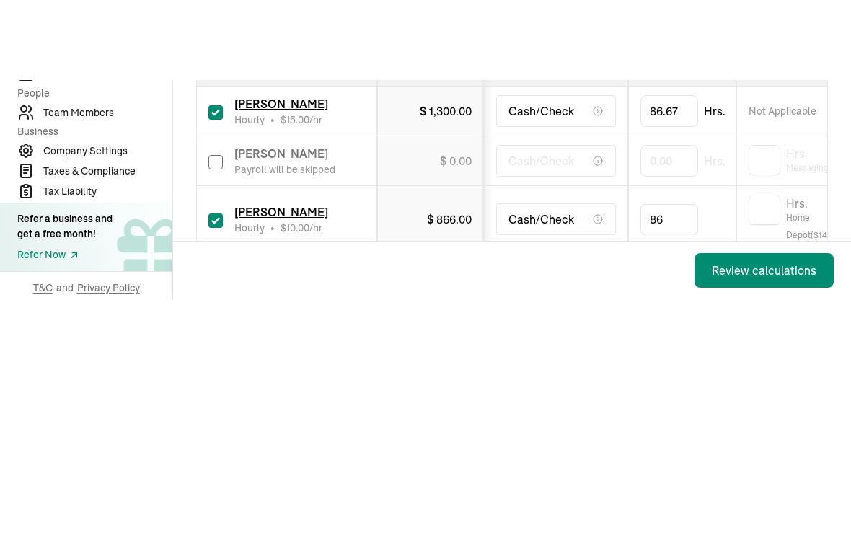
type input "8"
type input "25.1"
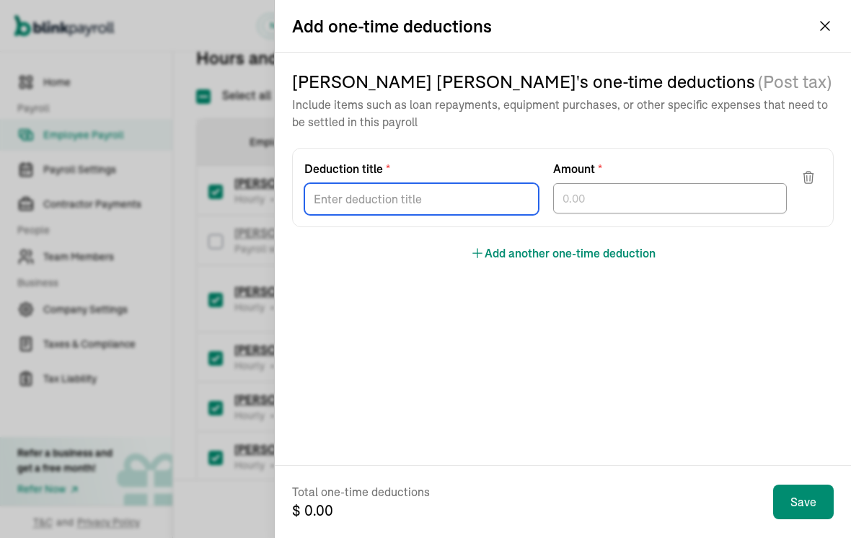
click at [434, 213] on div at bounding box center [421, 196] width 234 height 38
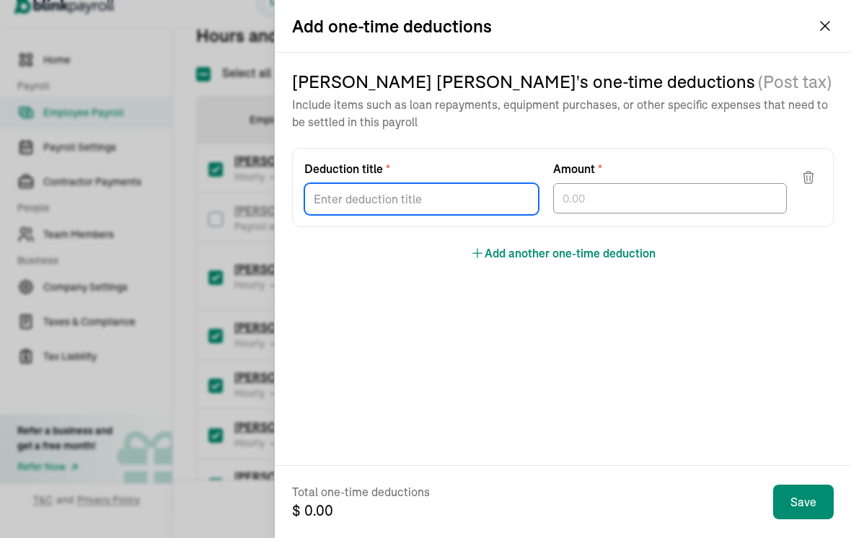
scroll to position [0, 0]
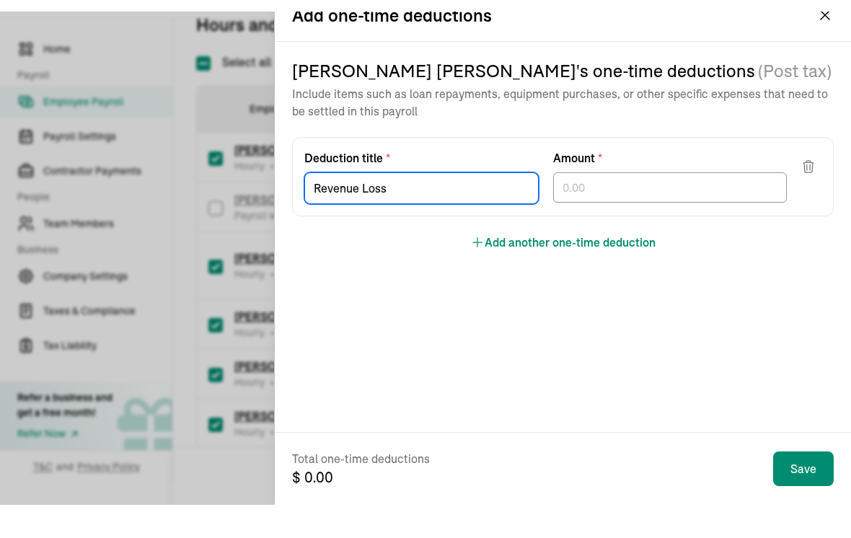
type input "Revenue Loss"
click at [649, 204] on div at bounding box center [670, 198] width 234 height 30
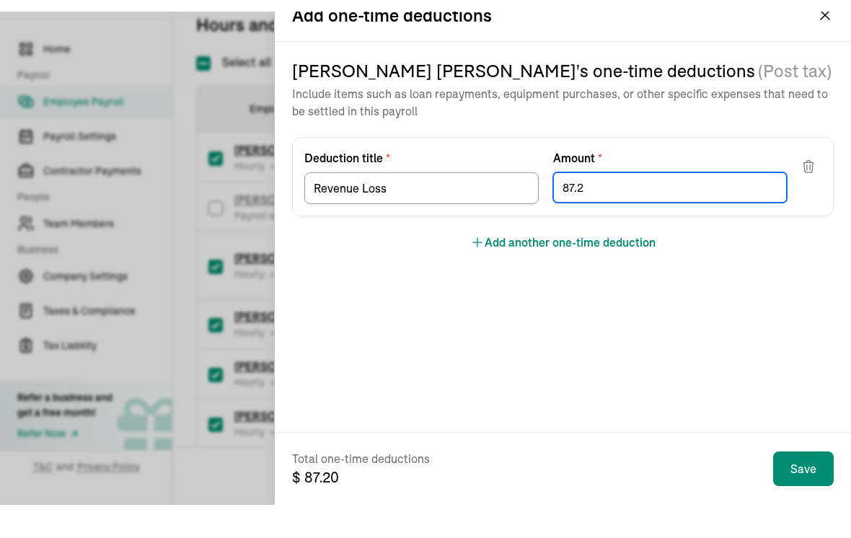
type input "87.24"
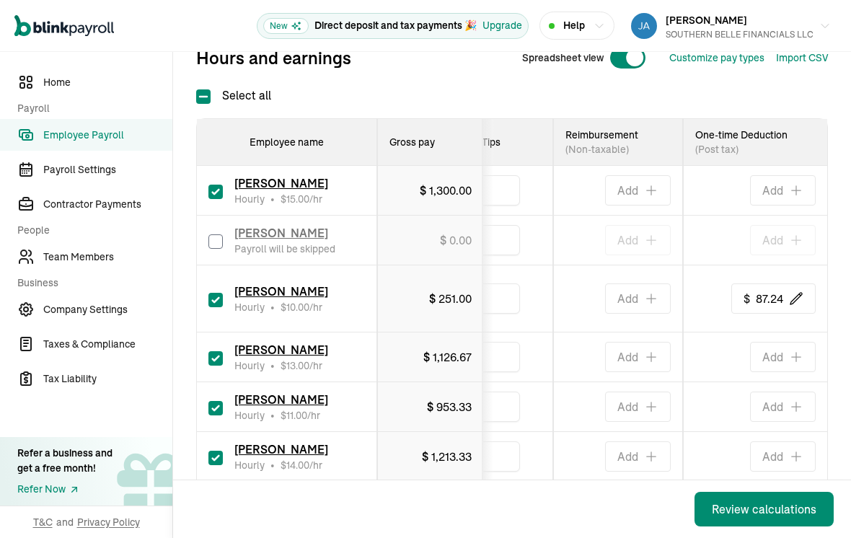
scroll to position [0, 991]
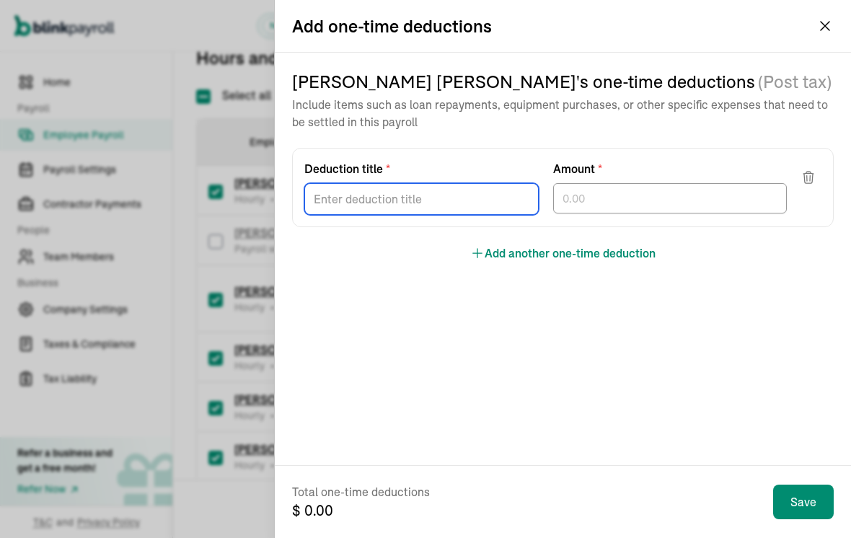
click at [452, 219] on div "Deduction title * Amount *" at bounding box center [563, 187] width 542 height 79
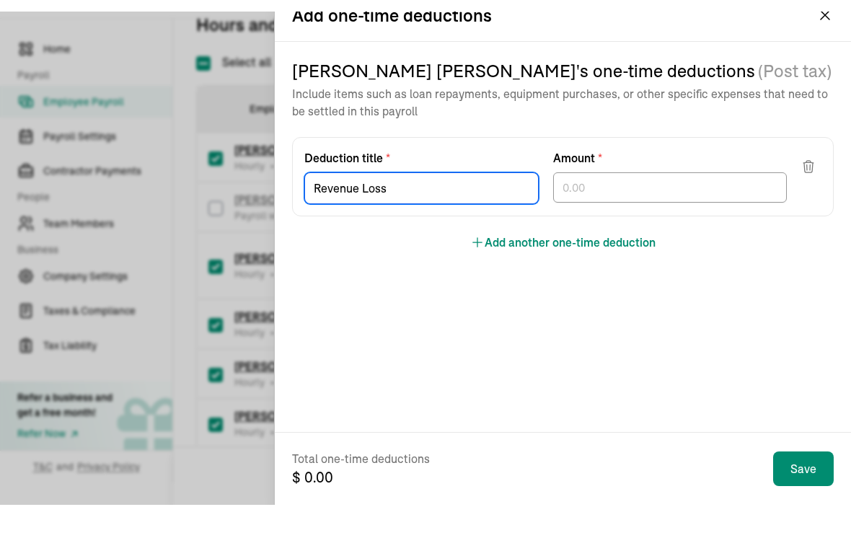
type input "Revenue Loss"
click at [644, 201] on div at bounding box center [670, 198] width 234 height 30
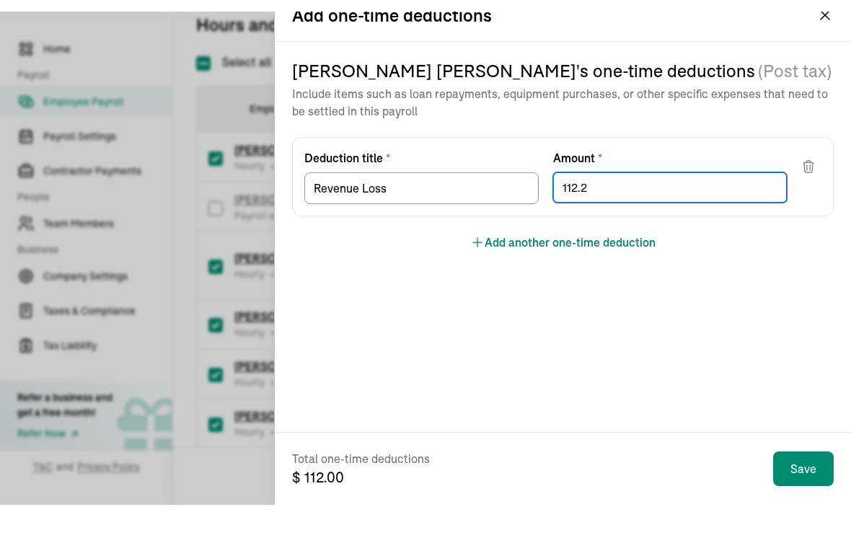
type input "112.21"
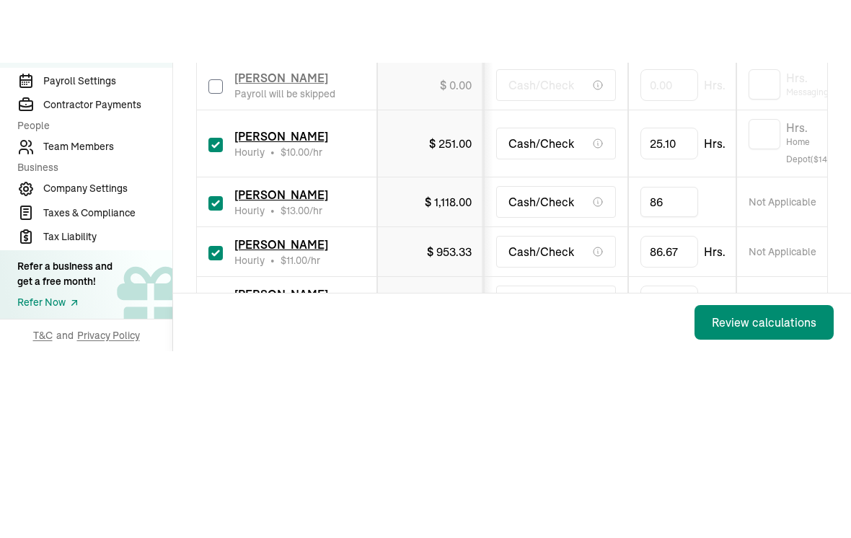
type input "8"
type input "46.1"
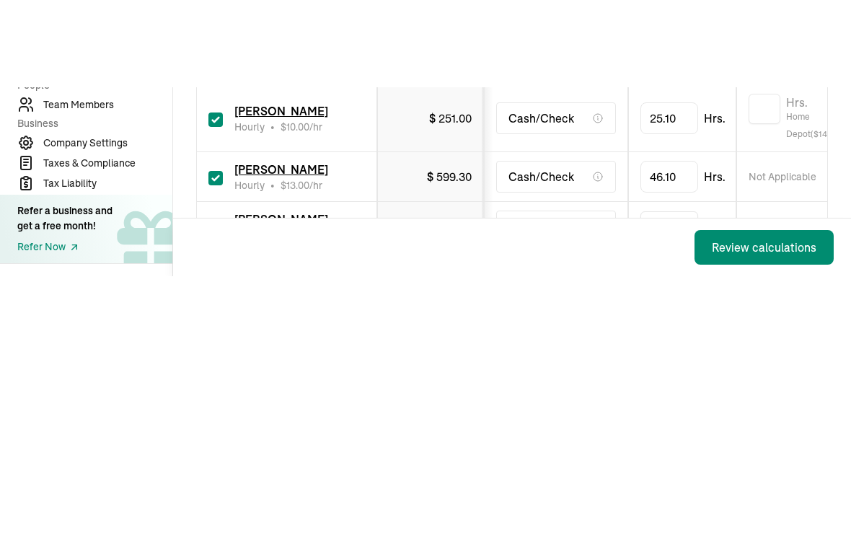
type input "8"
type input "79.3"
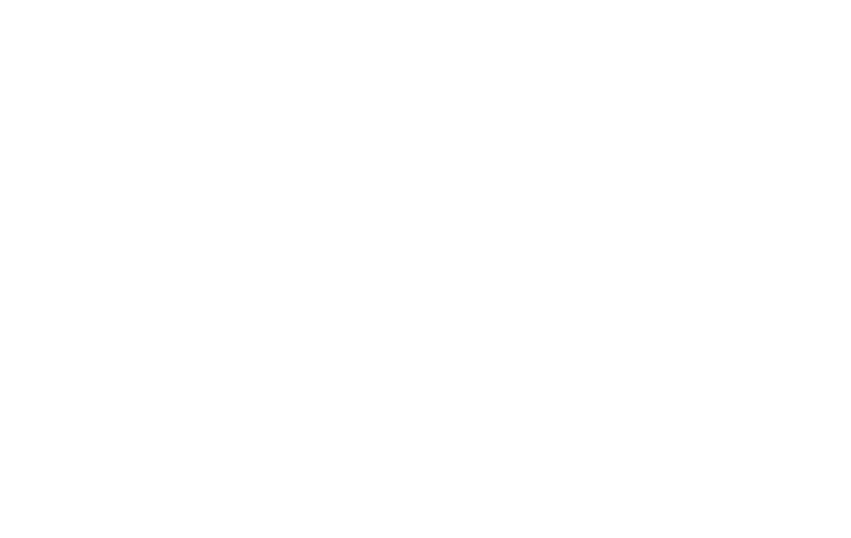
type input "8"
type input "2.9"
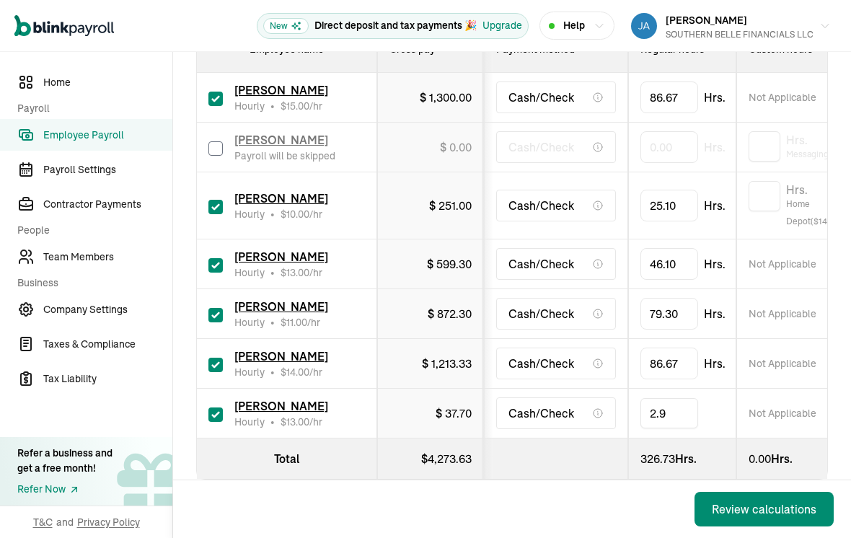
click at [205, 347] on td "[PERSON_NAME] Hourly • $ 14.00 /hr" at bounding box center [287, 364] width 180 height 50
click at [204, 349] on td "[PERSON_NAME] Hourly • $ 14.00 /hr" at bounding box center [287, 364] width 180 height 50
click at [216, 358] on input "checkbox" at bounding box center [216, 365] width 14 height 14
checkbox input "false"
type input "0.00"
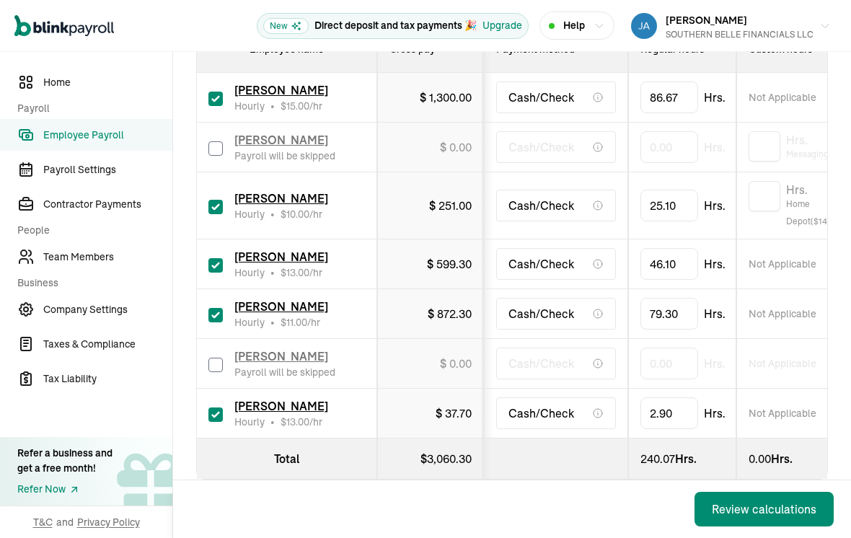
click at [744, 509] on div "Review calculations" at bounding box center [764, 509] width 105 height 17
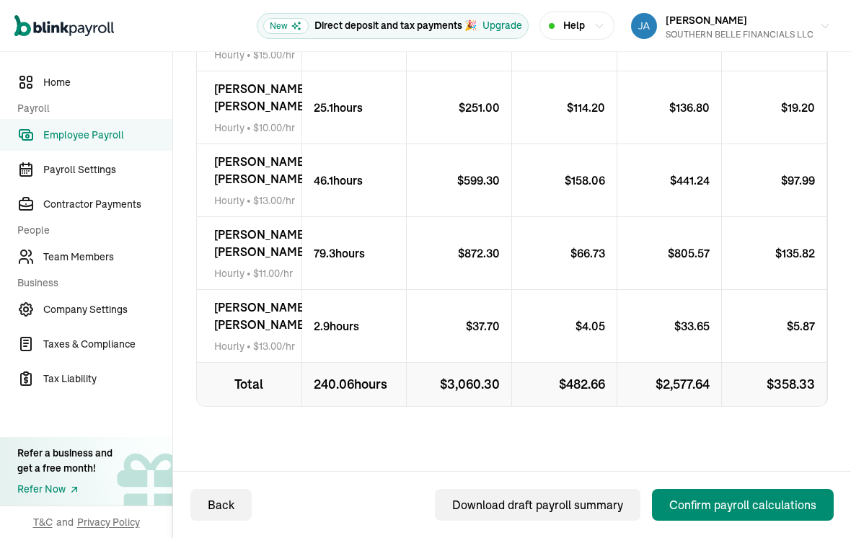
scroll to position [483, 0]
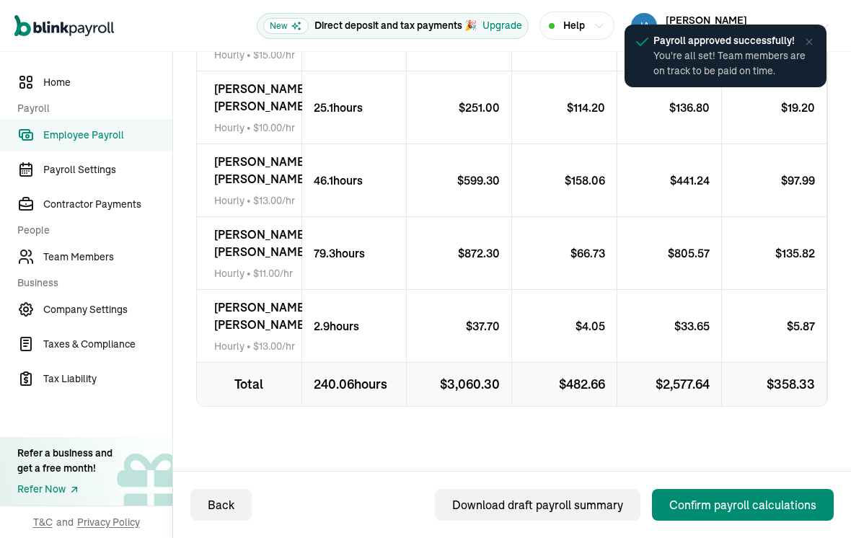
scroll to position [469, 0]
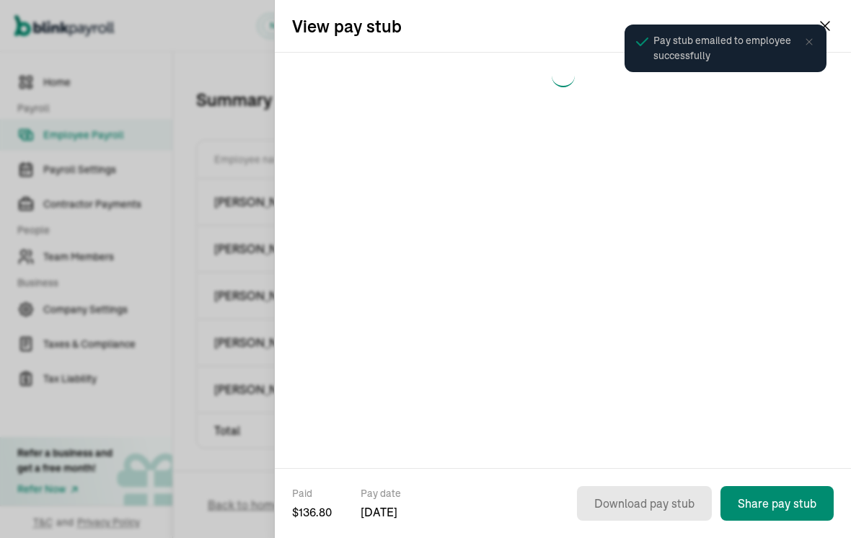
click at [833, 20] on div "Pay stub emailed to employee successfully" at bounding box center [726, 48] width 222 height 68
click at [815, 29] on div "Pay stub emailed to employee successfully" at bounding box center [726, 49] width 202 height 48
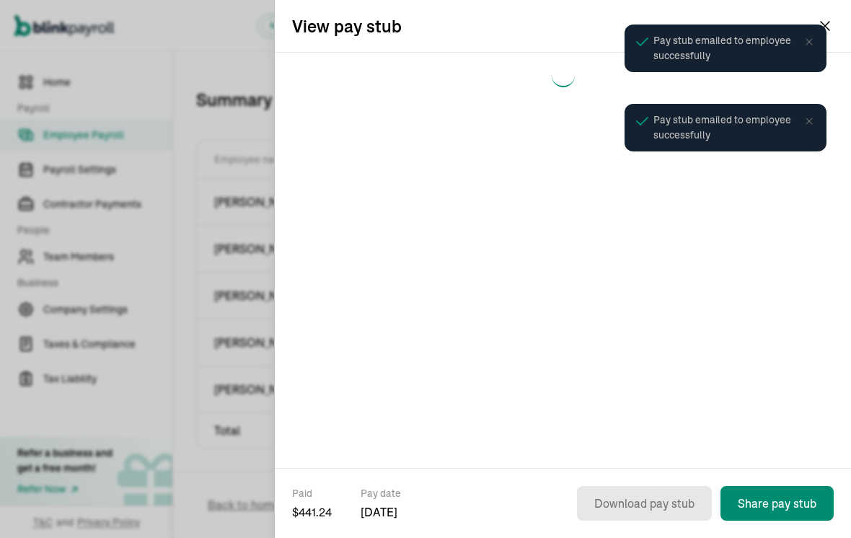
click at [823, 24] on div "Pay stub emailed to employee successfully" at bounding box center [726, 48] width 211 height 56
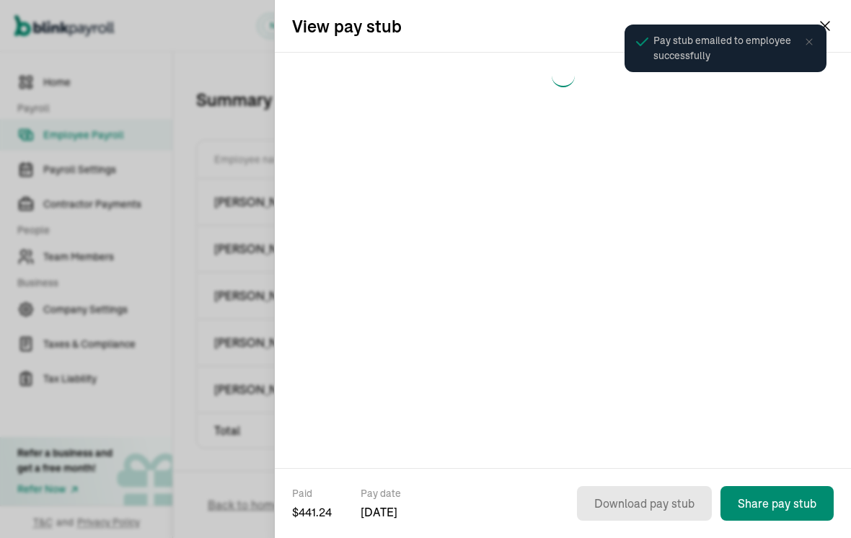
click at [830, 23] on div "Pay stub emailed to employee successfully" at bounding box center [726, 48] width 211 height 56
click at [823, 31] on div "Pay stub emailed to employee successfully" at bounding box center [726, 49] width 202 height 48
click at [825, 30] on div "Pay stub emailed to employee successfully" at bounding box center [726, 49] width 202 height 48
